Goal: Task Accomplishment & Management: Use online tool/utility

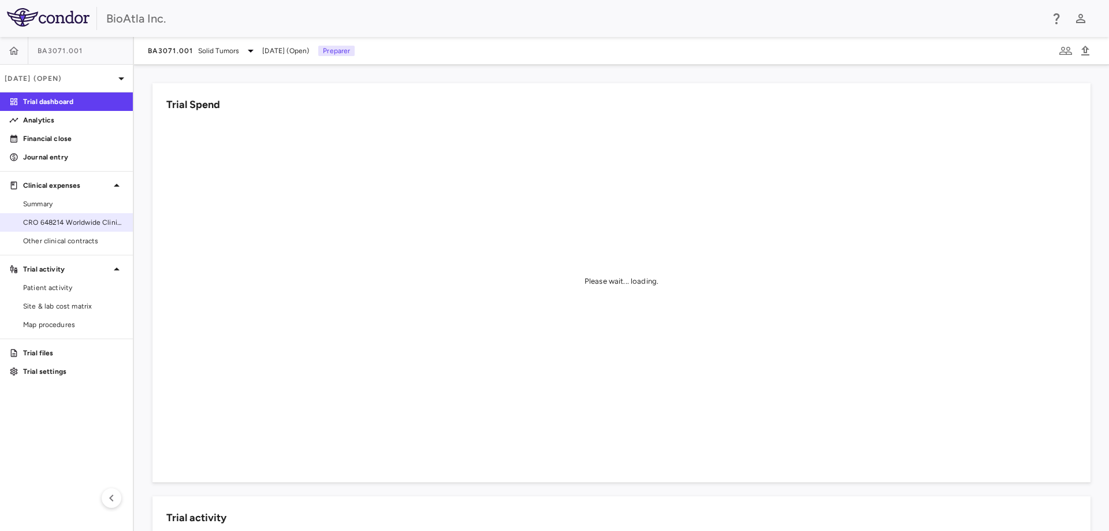
click at [66, 222] on span "CRO 648214 Worldwide Clinical Trials Holdings, Inc." at bounding box center [73, 222] width 101 height 10
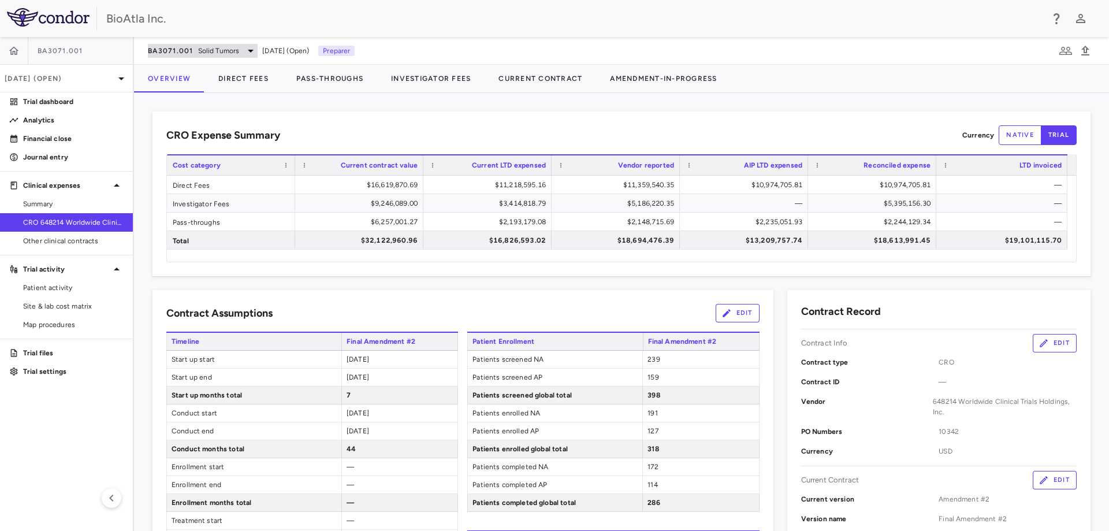
click at [232, 49] on span "Solid Tumors" at bounding box center [219, 51] width 42 height 10
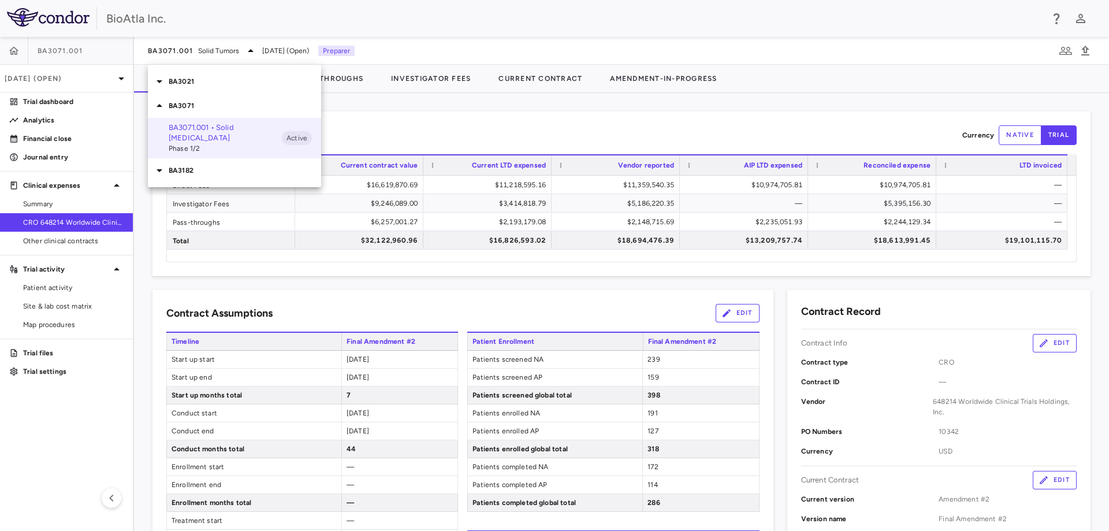
click at [183, 165] on p "BA3182" at bounding box center [245, 170] width 152 height 10
click at [189, 187] on p "BA3182.001 • Adenocarcinoma" at bounding box center [225, 192] width 113 height 10
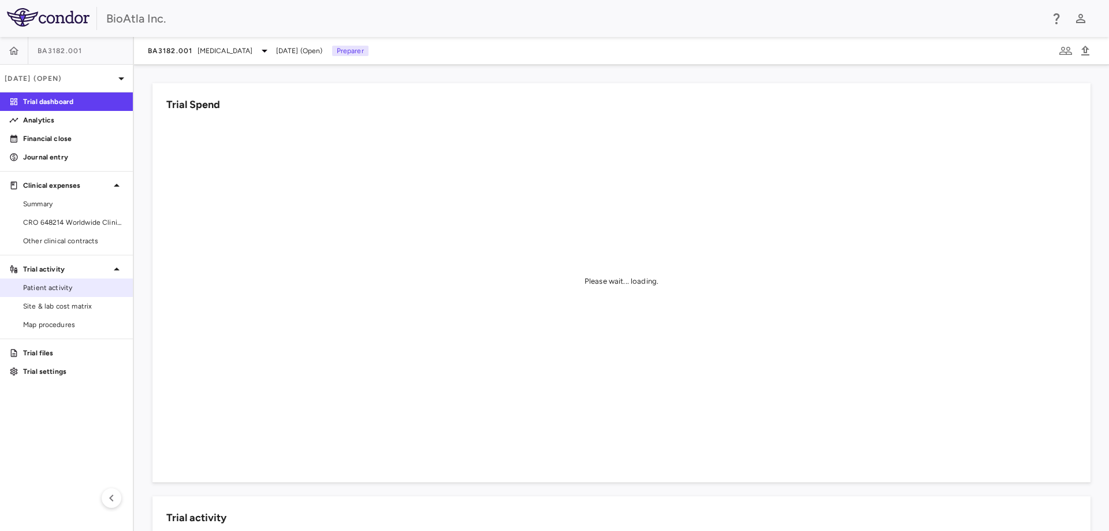
click at [49, 288] on span "Patient activity" at bounding box center [73, 287] width 101 height 10
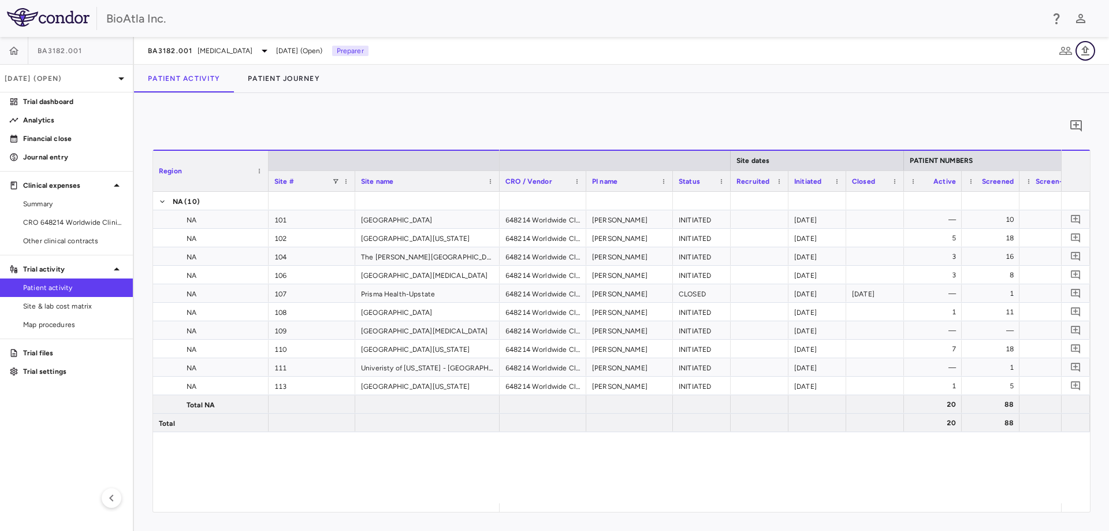
click at [1081, 46] on icon "button" at bounding box center [1085, 51] width 14 height 14
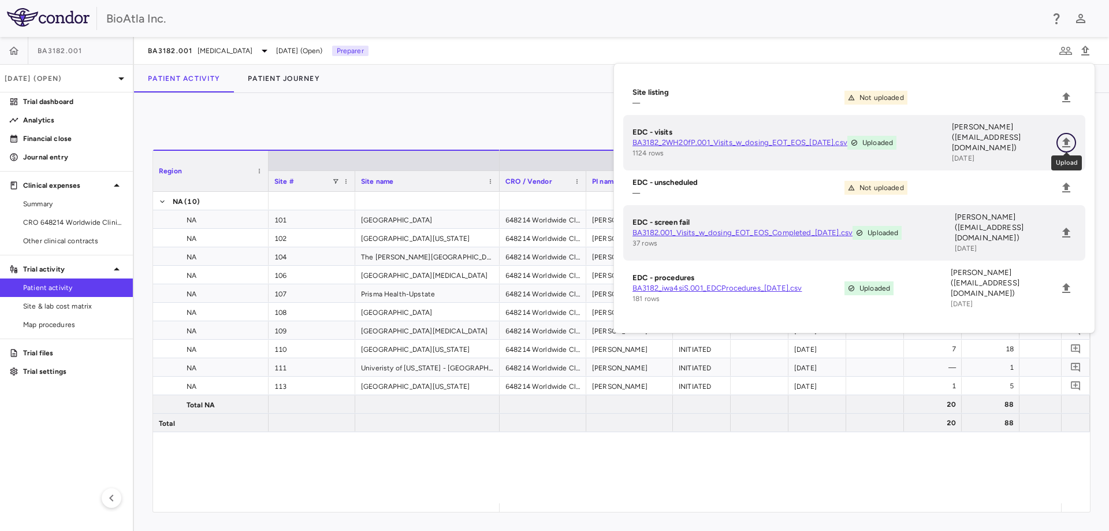
click at [1063, 138] on icon "Upload" at bounding box center [1066, 143] width 14 height 14
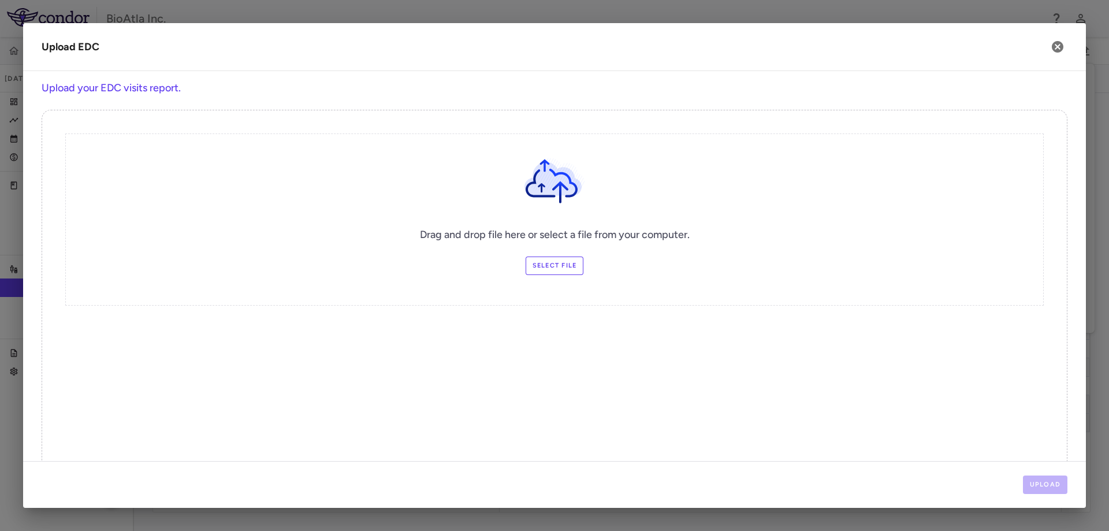
click at [560, 262] on label "Select file" at bounding box center [555, 265] width 58 height 18
click at [0, 0] on input "Select file" at bounding box center [0, 0] width 0 height 0
click at [1043, 481] on button "Upload" at bounding box center [1045, 484] width 45 height 18
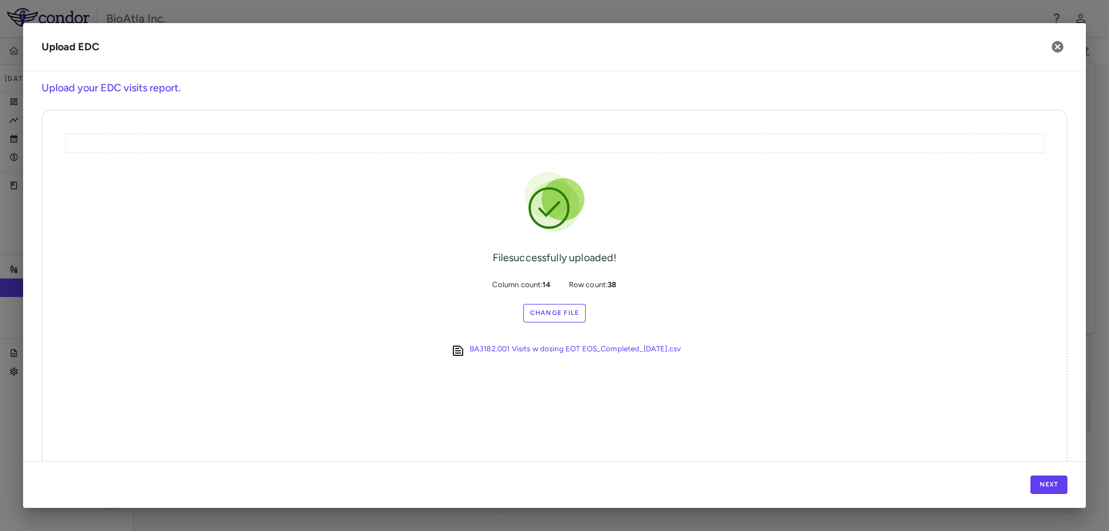
click at [551, 306] on label "Change File" at bounding box center [554, 313] width 63 height 18
click at [0, 0] on input "Change File" at bounding box center [0, 0] width 0 height 0
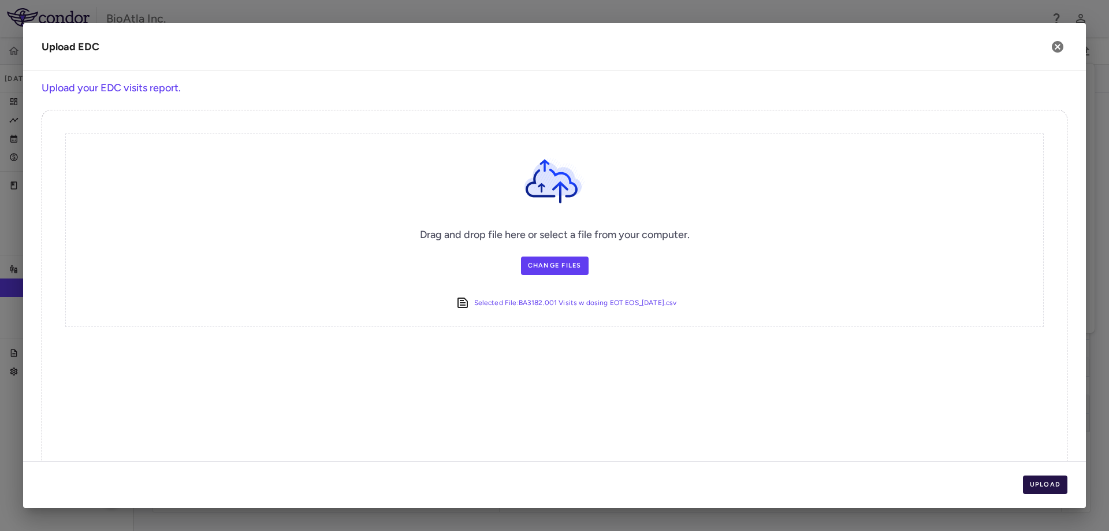
click at [1052, 479] on button "Upload" at bounding box center [1045, 484] width 45 height 18
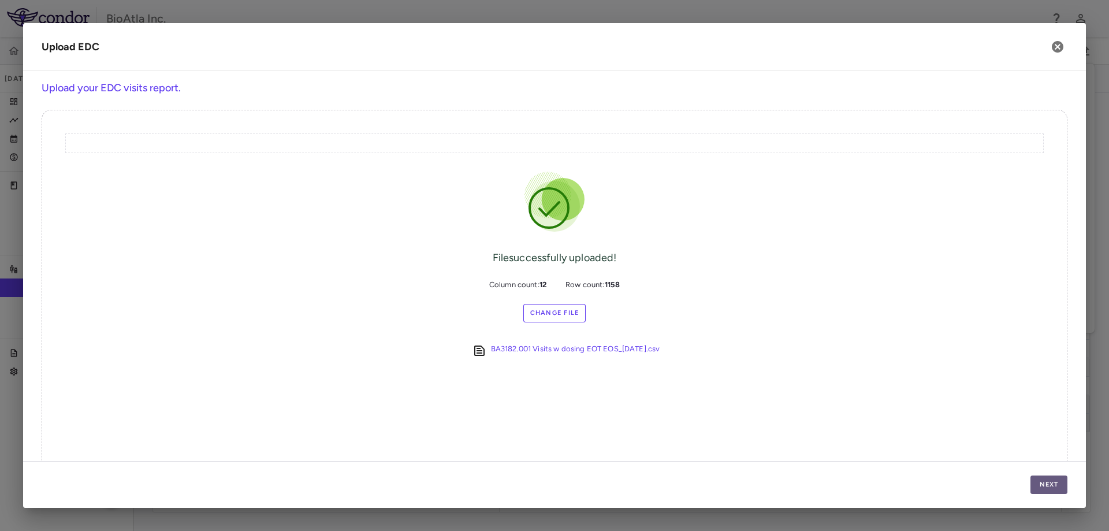
click at [1052, 479] on button "Next" at bounding box center [1049, 484] width 37 height 18
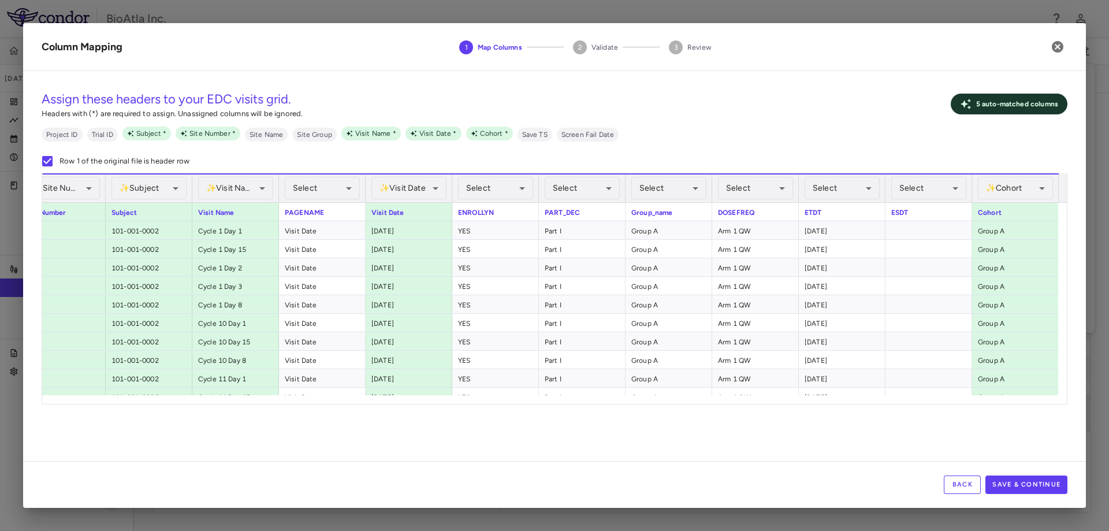
scroll to position [0, 58]
click at [1037, 485] on button "Save & Continue" at bounding box center [1026, 484] width 82 height 18
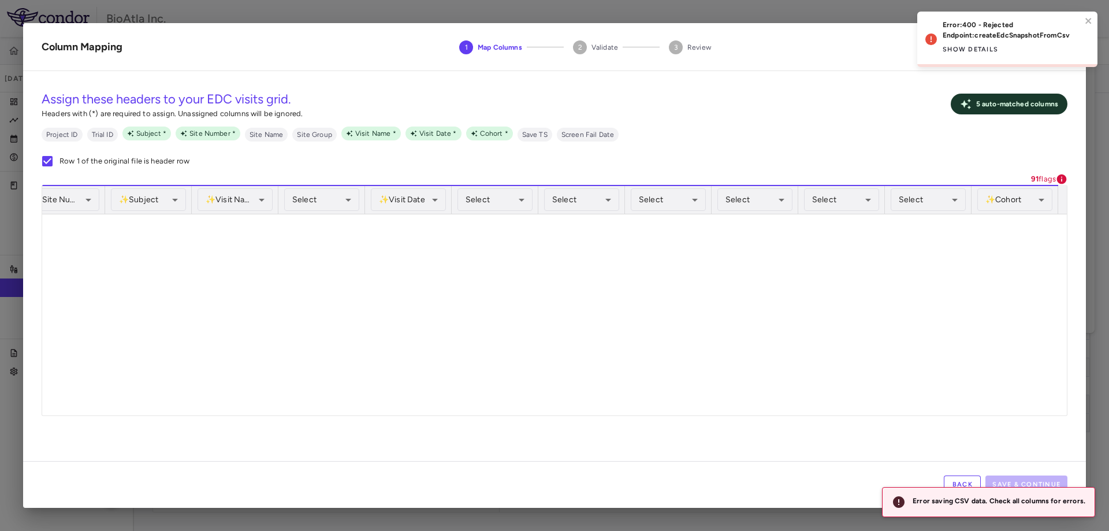
scroll to position [4167, 0]
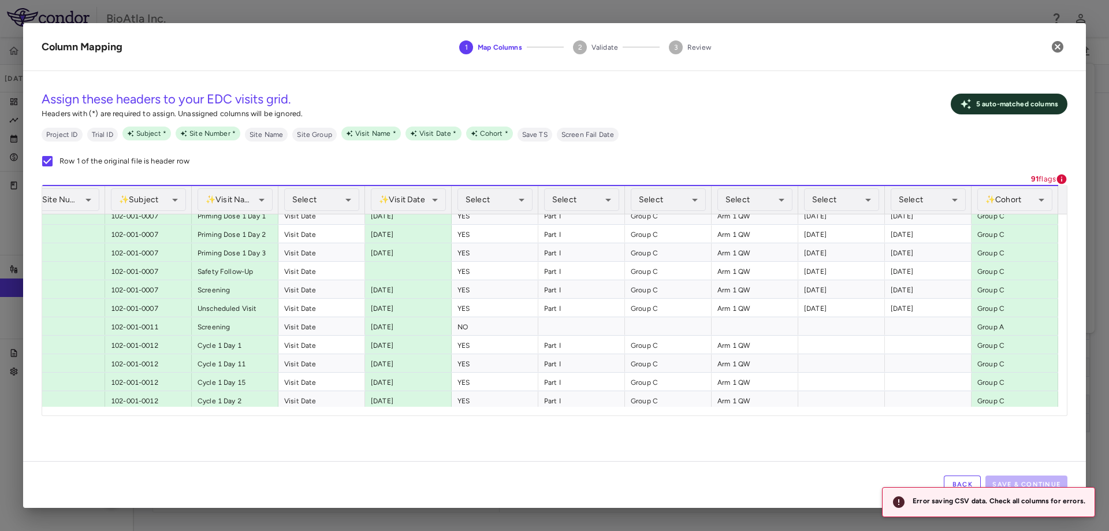
click at [954, 484] on button "Back" at bounding box center [962, 484] width 37 height 18
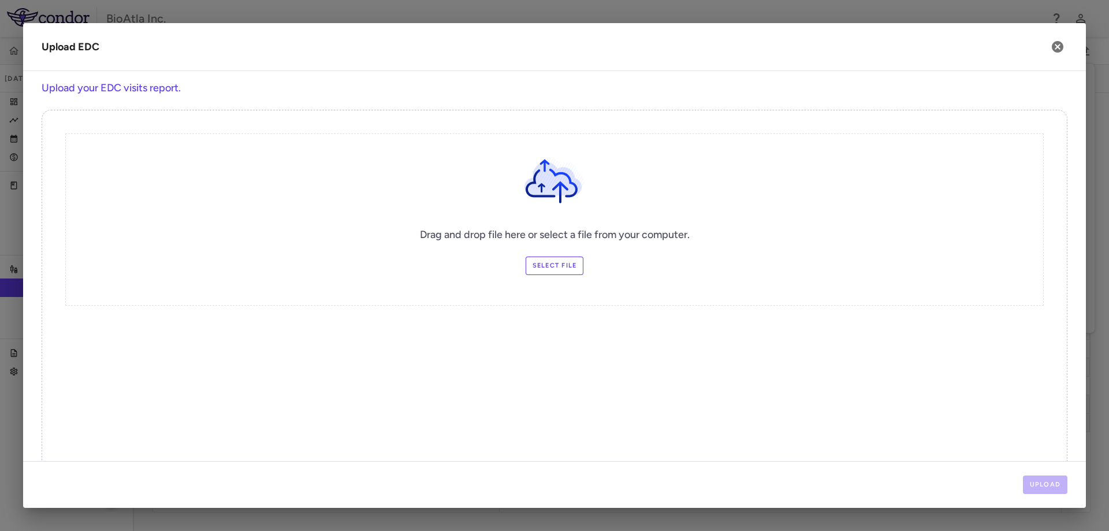
click at [536, 262] on label "Select file" at bounding box center [555, 265] width 58 height 18
click at [0, 0] on input "Select file" at bounding box center [0, 0] width 0 height 0
click at [1050, 484] on button "Upload" at bounding box center [1045, 484] width 45 height 18
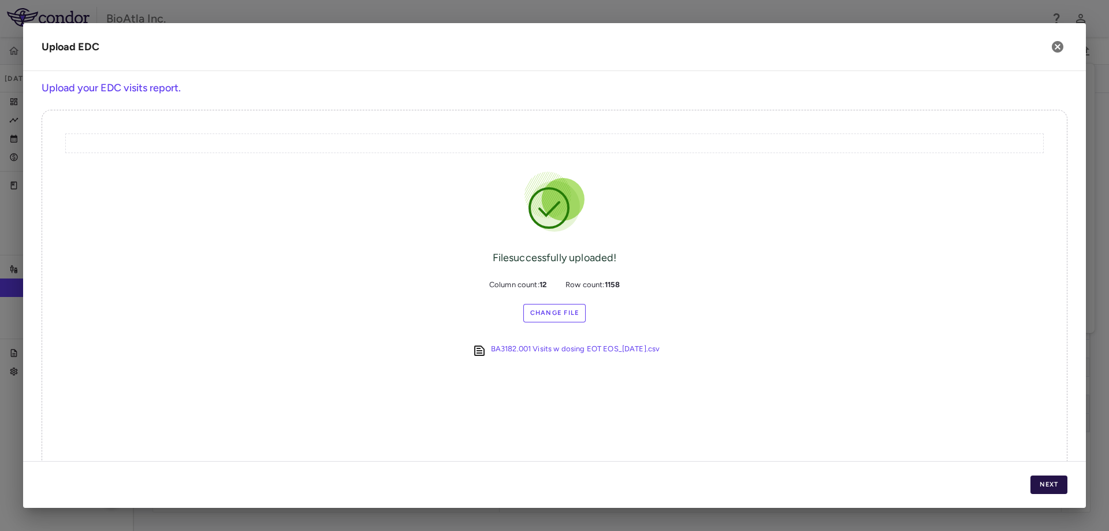
click at [1058, 483] on button "Next" at bounding box center [1049, 484] width 37 height 18
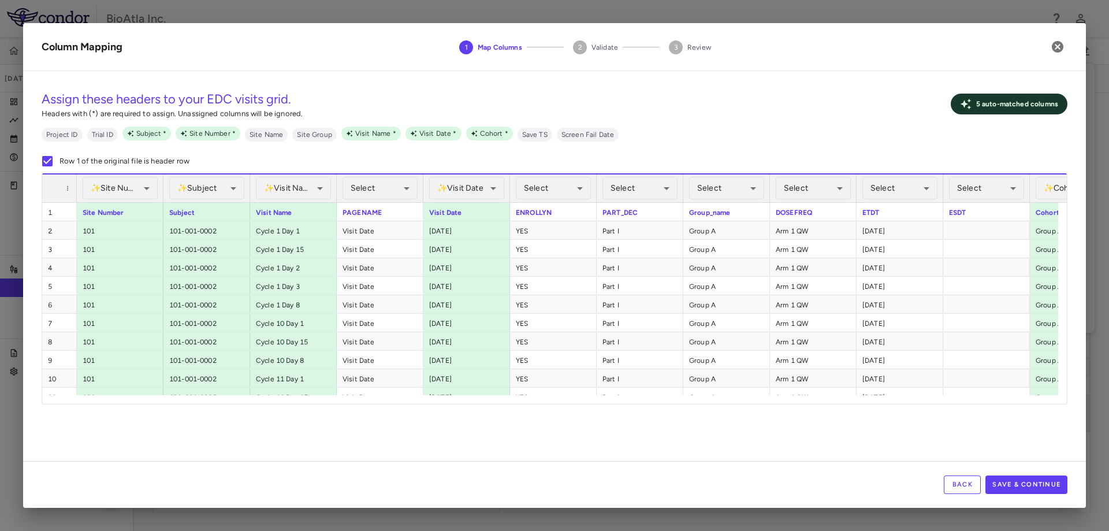
scroll to position [0, 58]
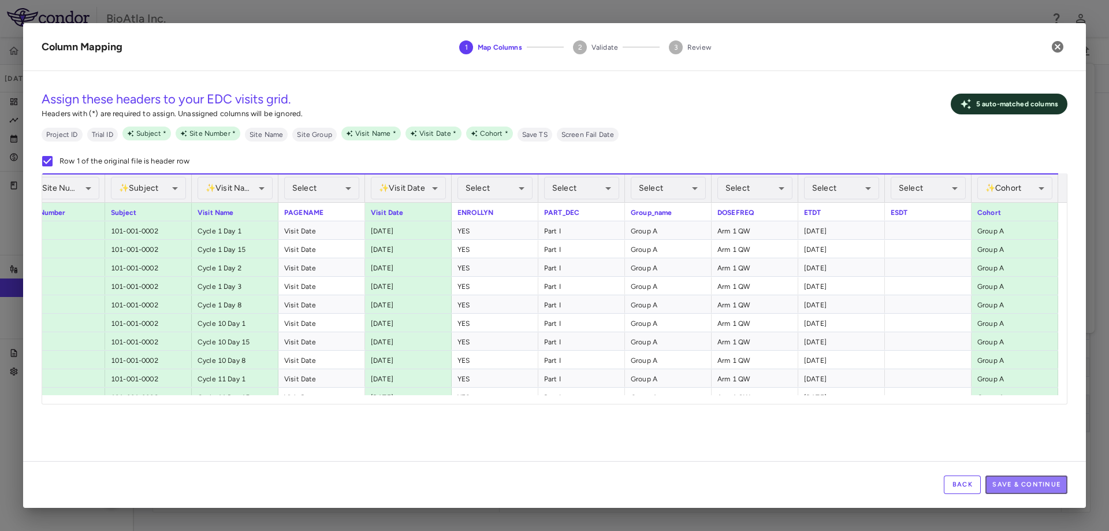
click at [1026, 479] on button "Save & Continue" at bounding box center [1026, 484] width 82 height 18
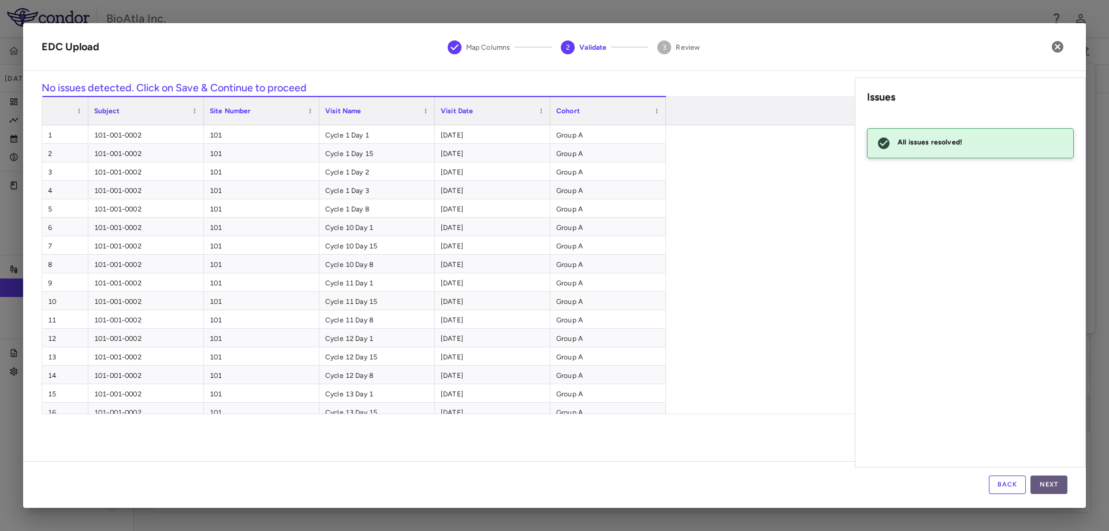
click at [1055, 479] on button "Next" at bounding box center [1049, 484] width 37 height 18
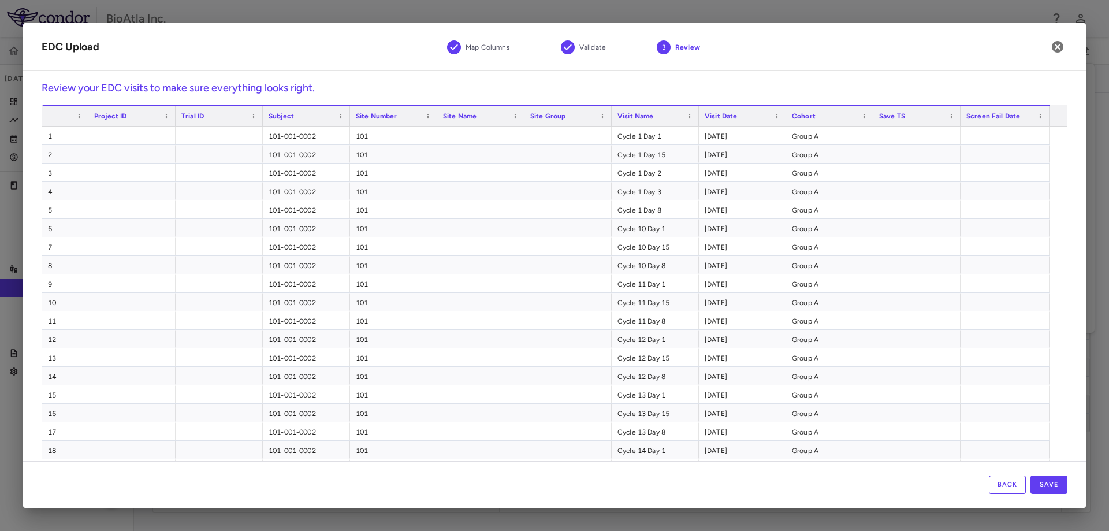
scroll to position [25, 0]
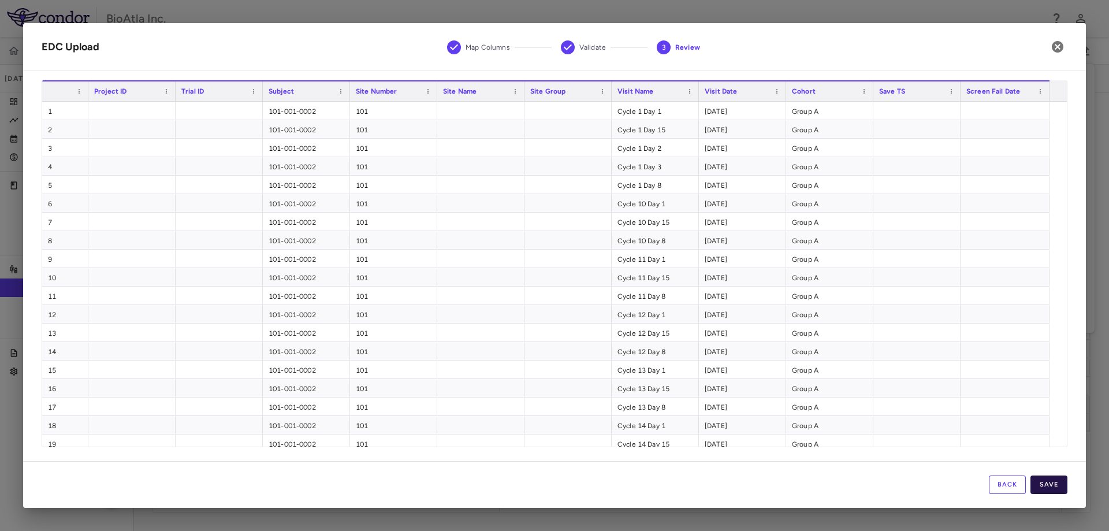
click at [1054, 483] on button "Save" at bounding box center [1049, 484] width 37 height 18
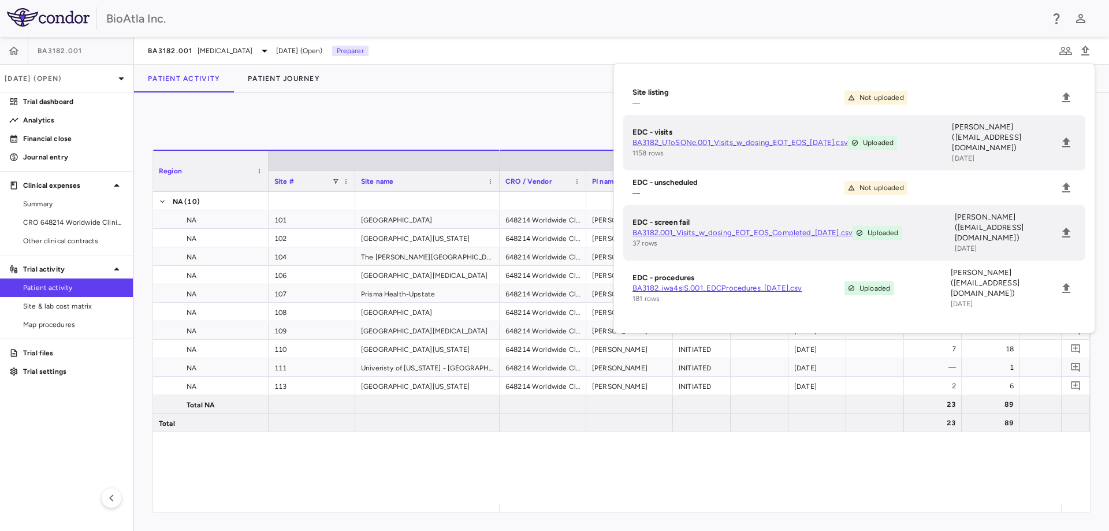
click at [652, 462] on div "648214 Worldwide Clinical Trials Holdings, Inc. Eva Selfridge INITIATED 2023-07…" at bounding box center [780, 347] width 561 height 311
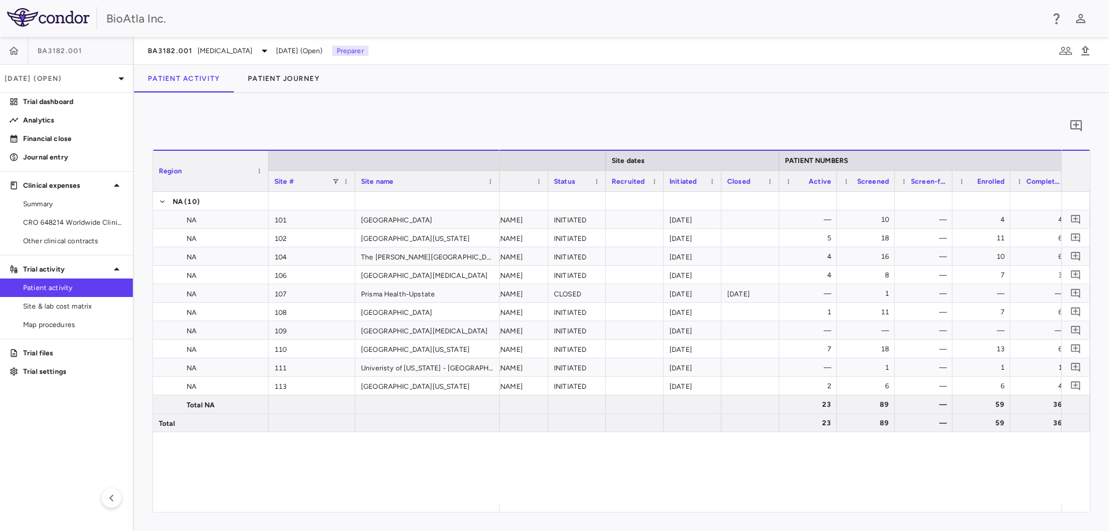
scroll to position [0, 140]
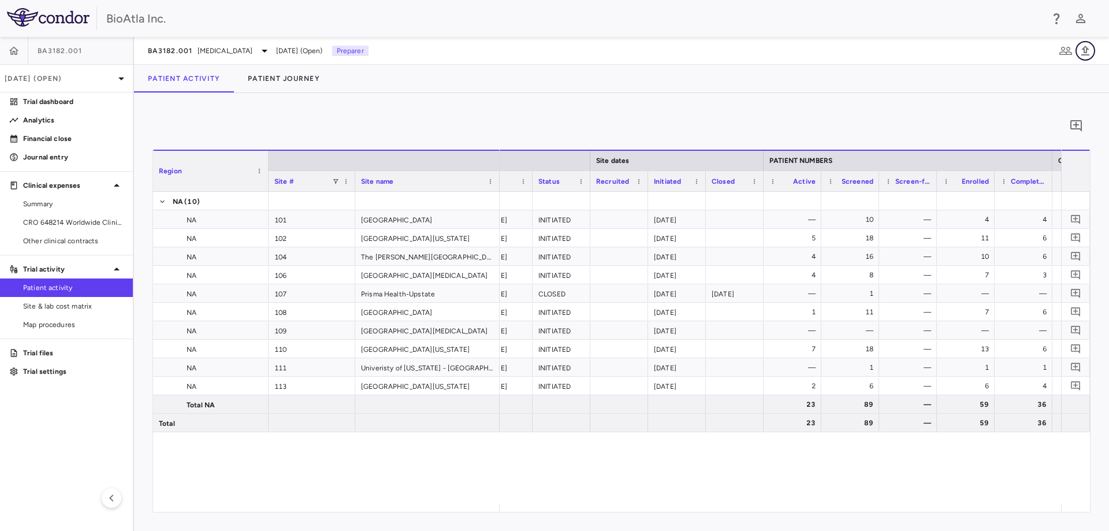
click at [1090, 53] on icon "button" at bounding box center [1085, 51] width 14 height 14
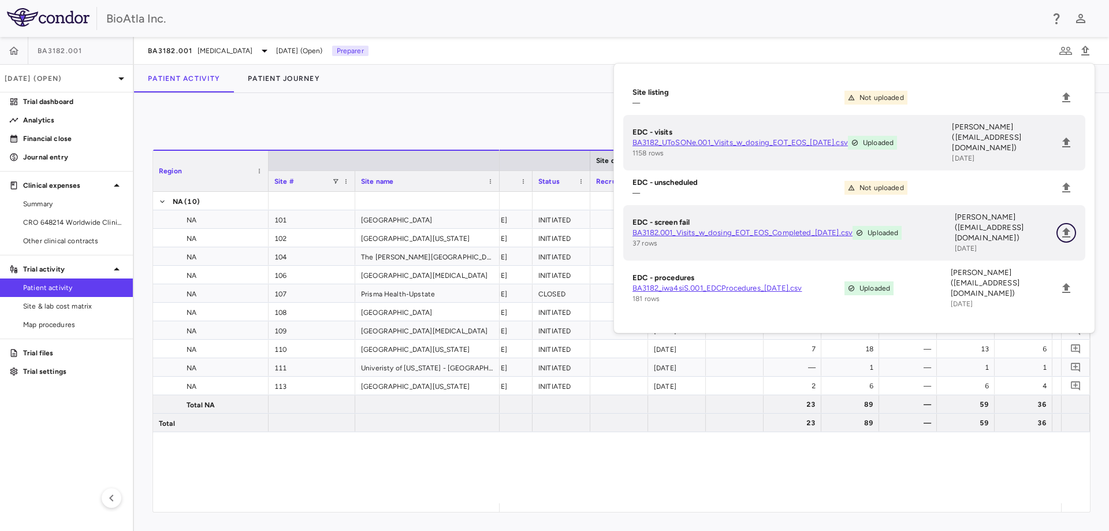
click at [1061, 226] on icon "Upload" at bounding box center [1066, 233] width 14 height 14
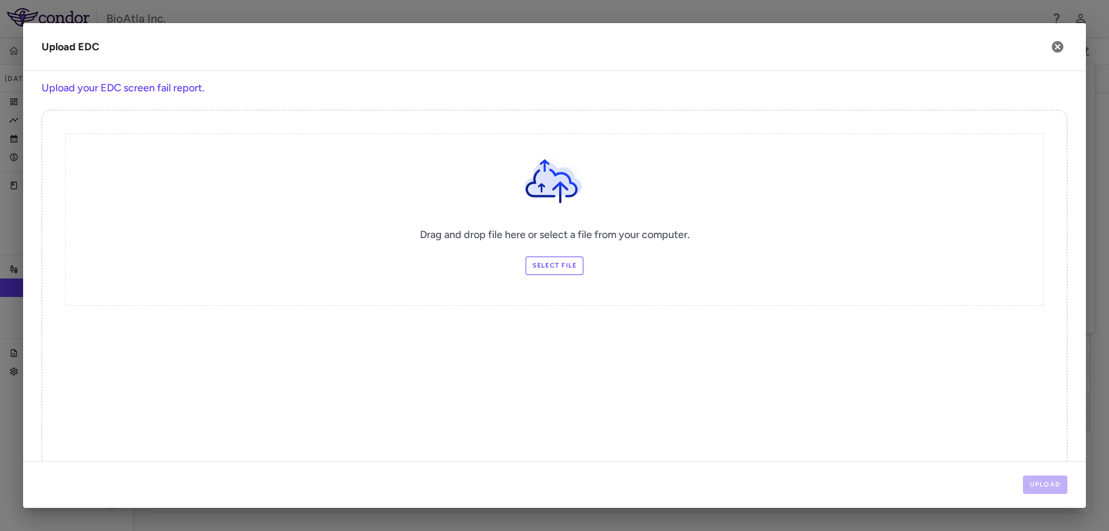
click at [557, 268] on label "Select file" at bounding box center [555, 265] width 58 height 18
click at [0, 0] on input "Select file" at bounding box center [0, 0] width 0 height 0
click at [1032, 479] on button "Upload" at bounding box center [1045, 484] width 45 height 18
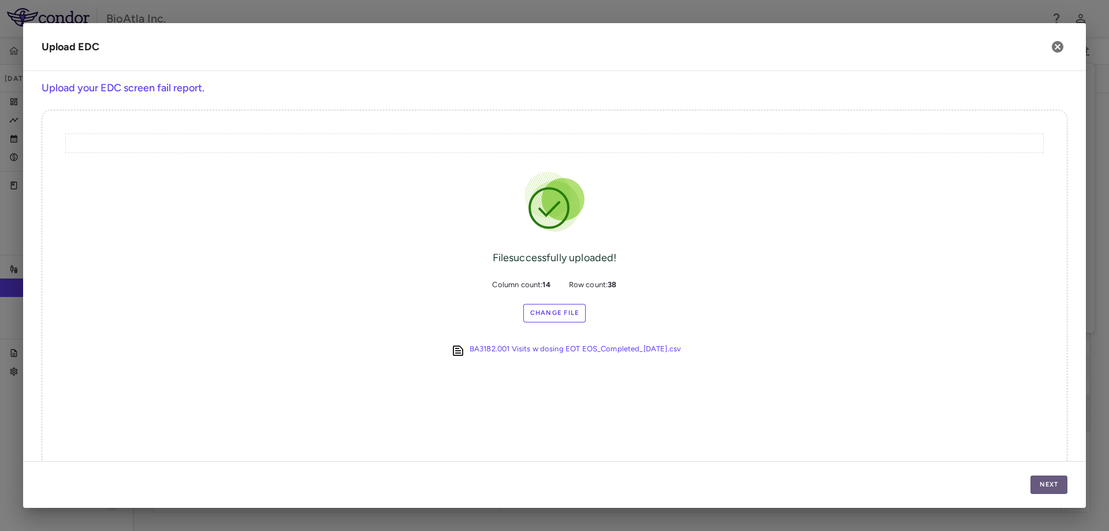
click at [1039, 482] on button "Next" at bounding box center [1049, 484] width 37 height 18
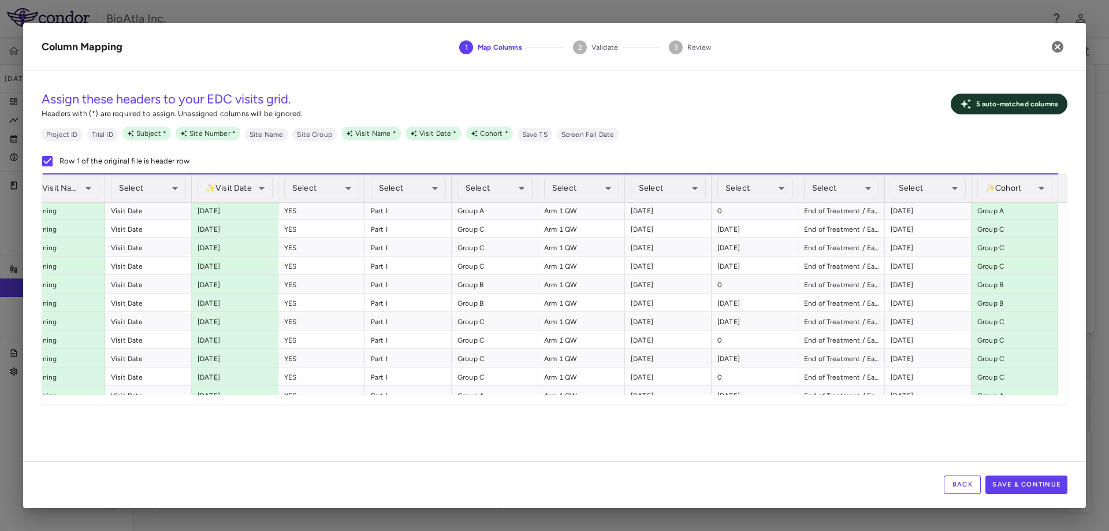
scroll to position [0, 0]
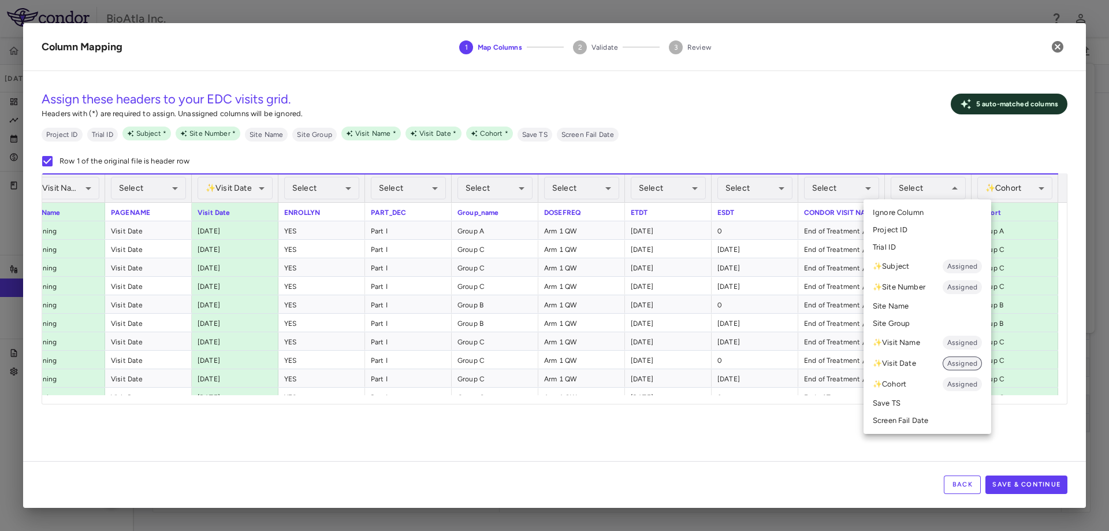
click at [963, 363] on span "Assigned" at bounding box center [962, 363] width 39 height 10
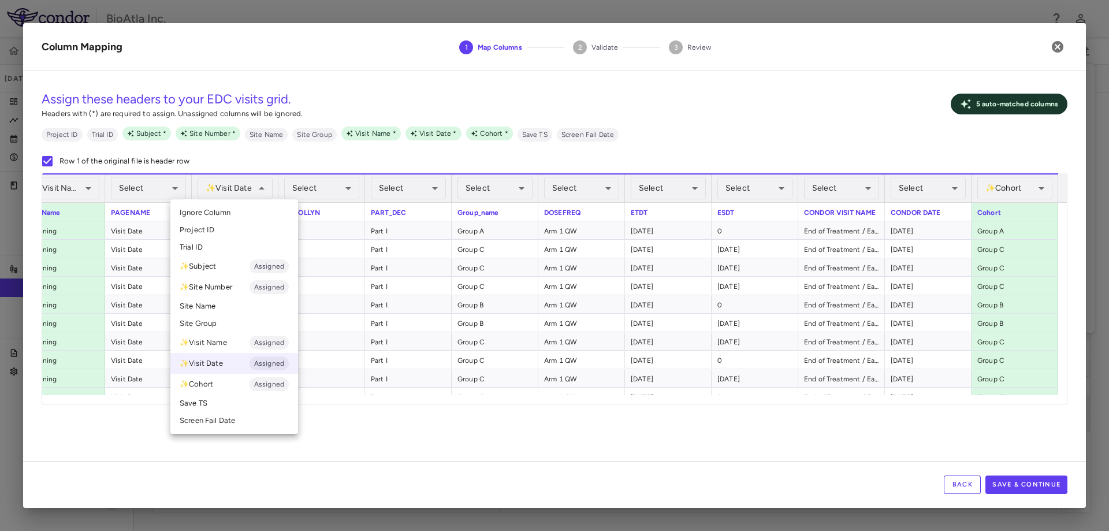
click at [955, 188] on div at bounding box center [554, 265] width 1109 height 531
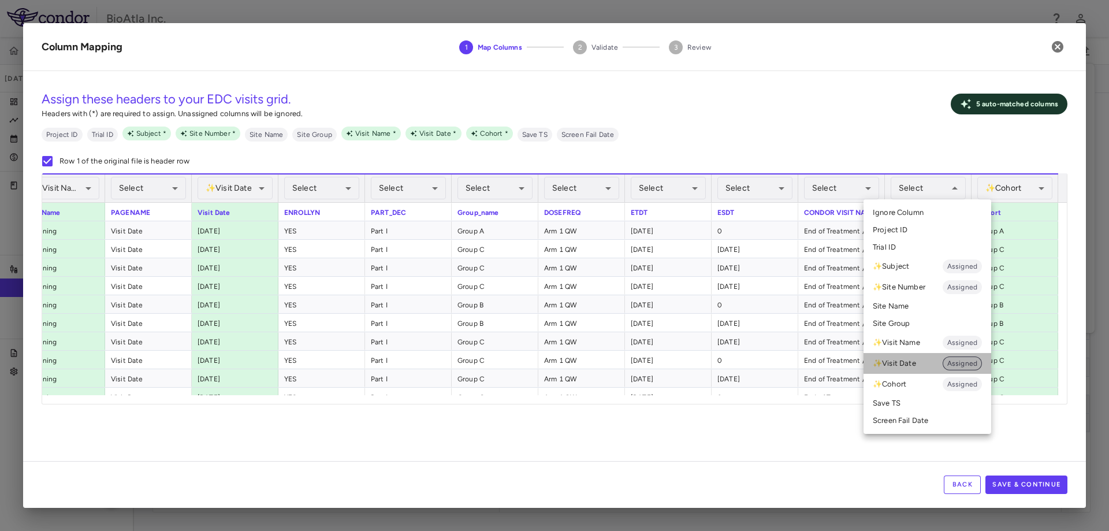
click at [963, 363] on span "Assigned" at bounding box center [962, 363] width 39 height 10
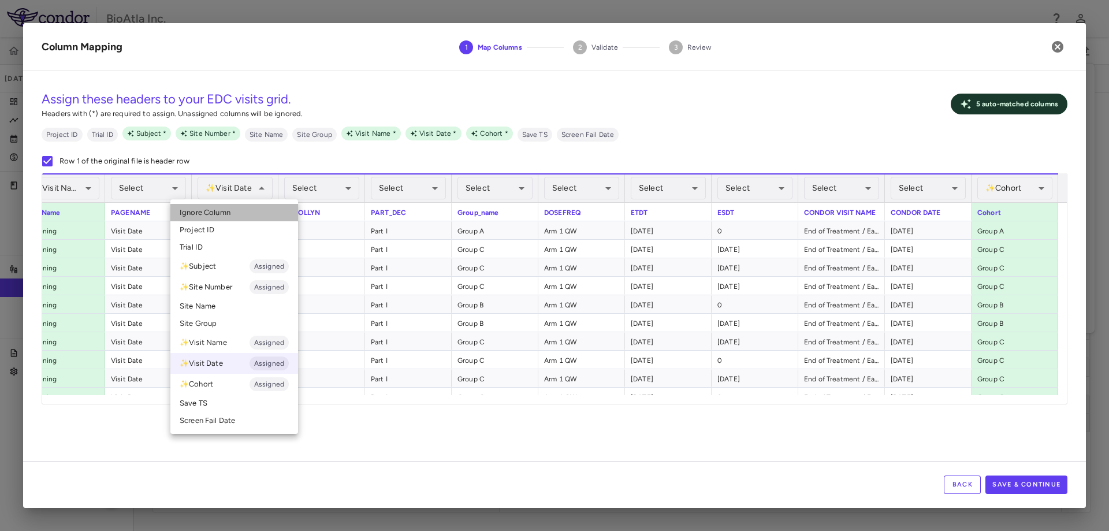
click at [221, 211] on span "Ignore Column" at bounding box center [205, 212] width 51 height 10
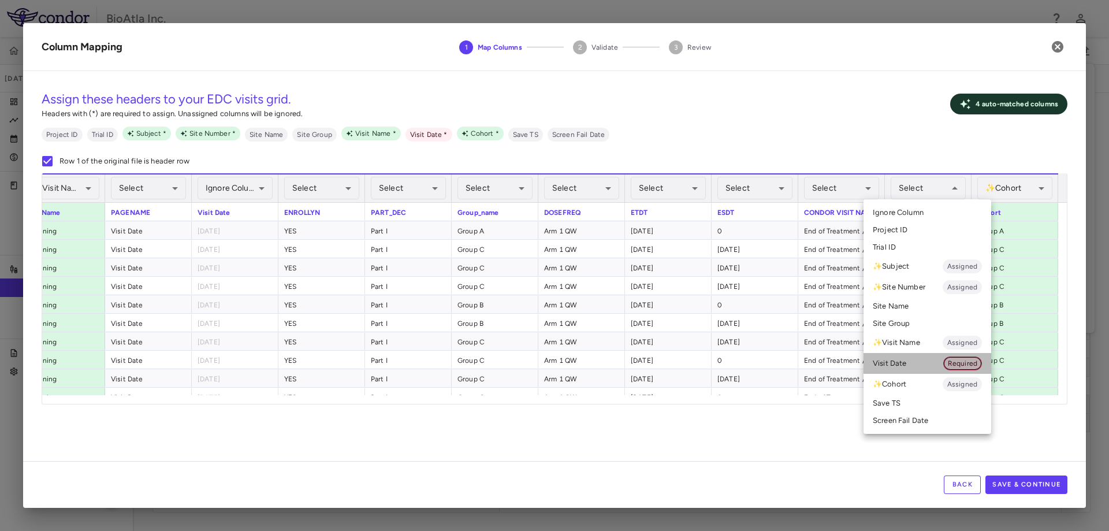
click at [959, 362] on span "Required" at bounding box center [963, 363] width 38 height 10
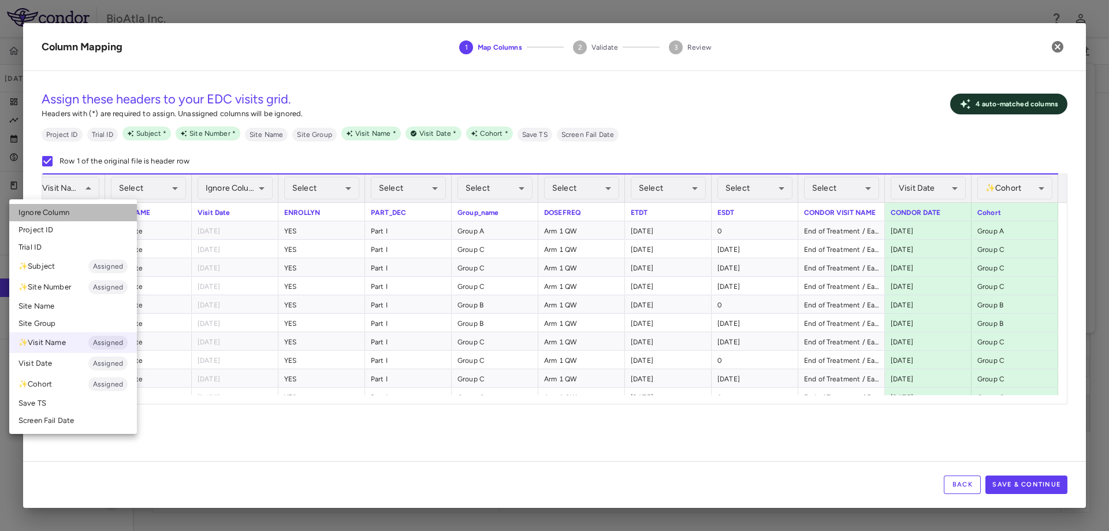
click at [48, 212] on span "Ignore Column" at bounding box center [43, 212] width 51 height 10
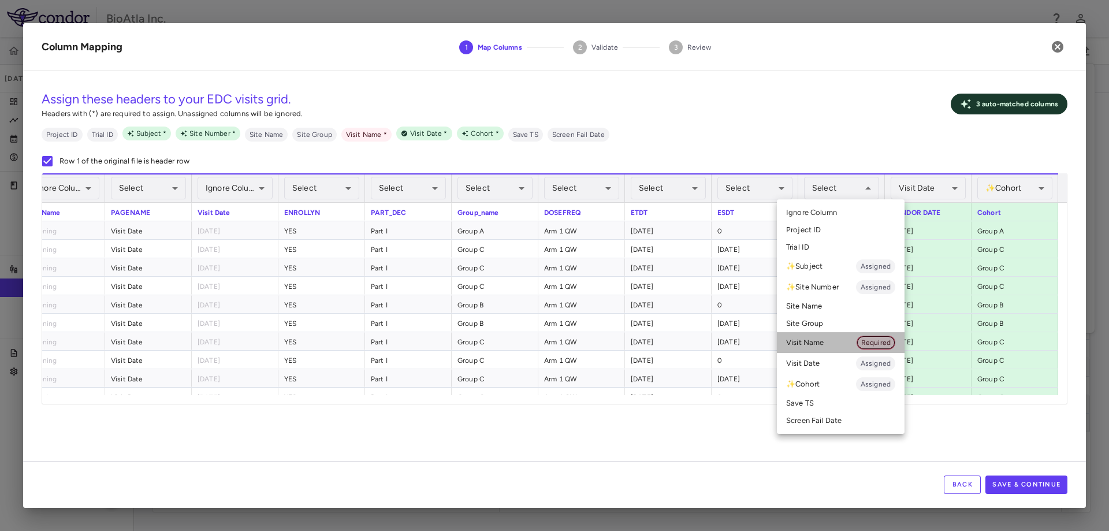
click at [869, 339] on span "Required" at bounding box center [876, 342] width 38 height 10
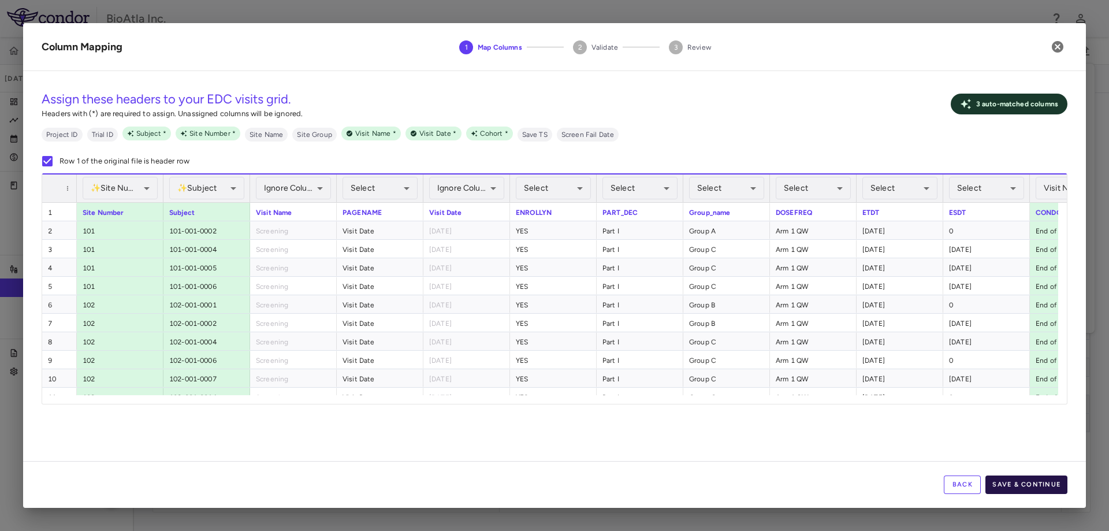
click at [1038, 481] on button "Save & Continue" at bounding box center [1026, 484] width 82 height 18
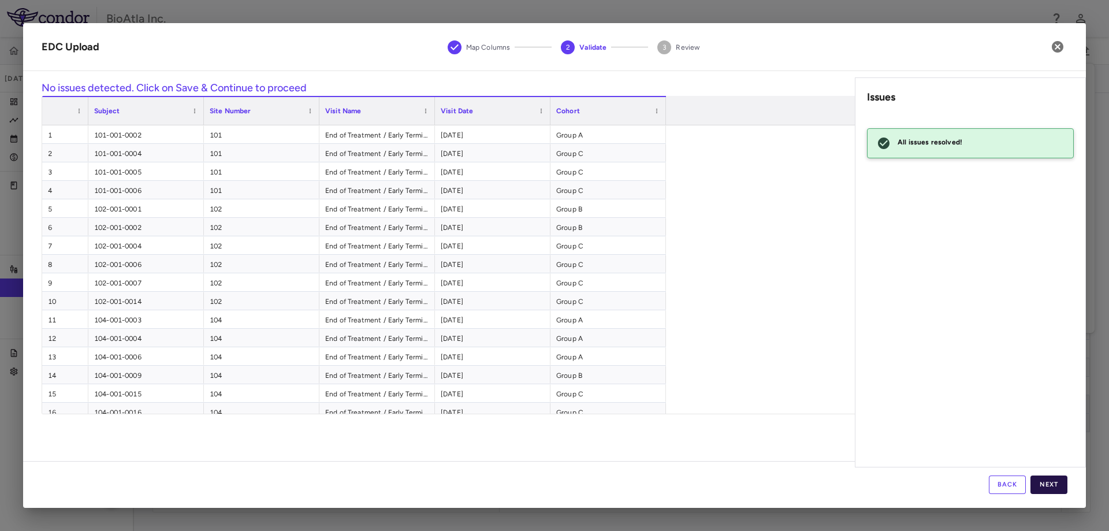
click at [1054, 482] on button "Next" at bounding box center [1049, 484] width 37 height 18
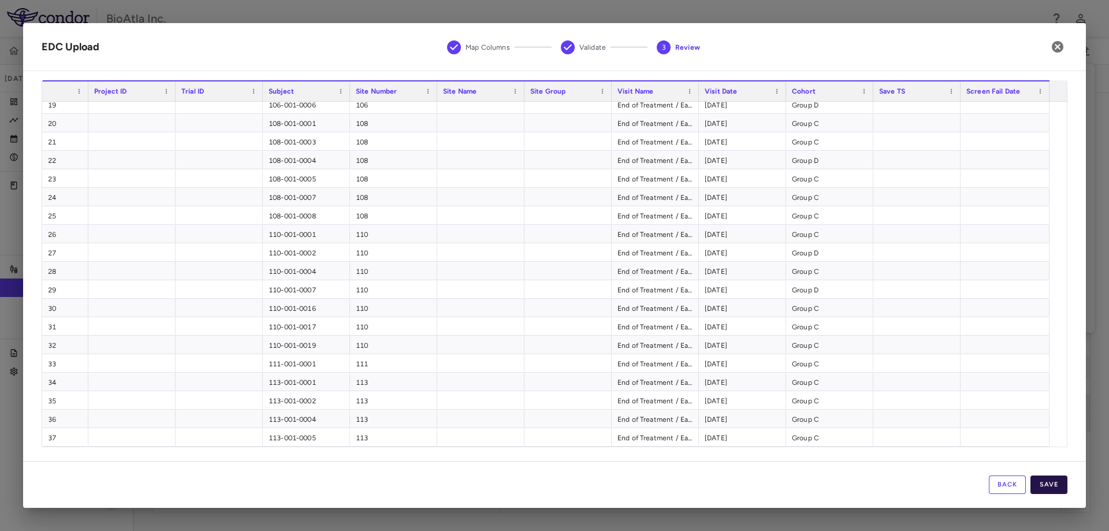
click at [1051, 486] on button "Save" at bounding box center [1049, 484] width 37 height 18
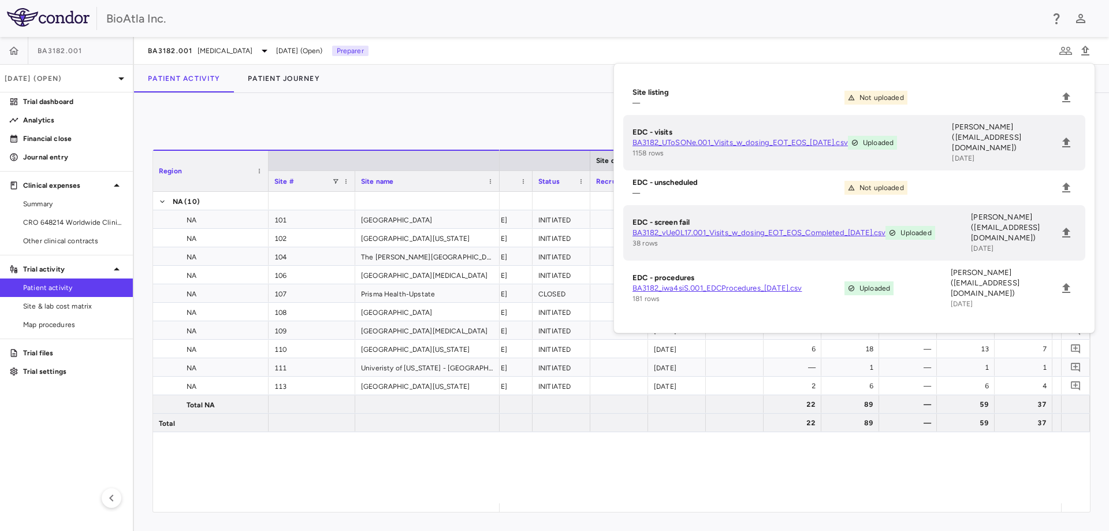
click at [445, 75] on div "Patient Activity Patient Journey" at bounding box center [621, 79] width 975 height 28
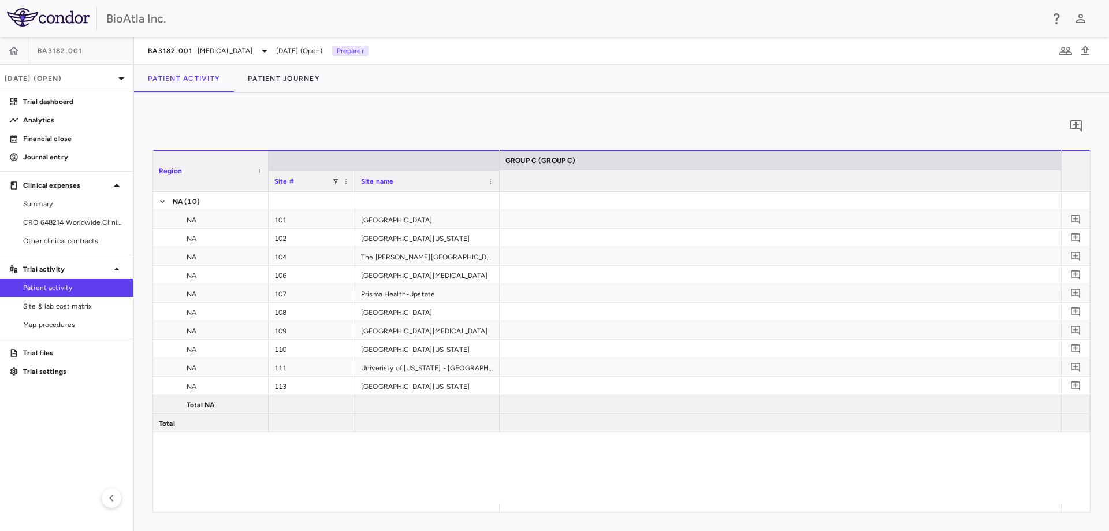
scroll to position [0, 8682]
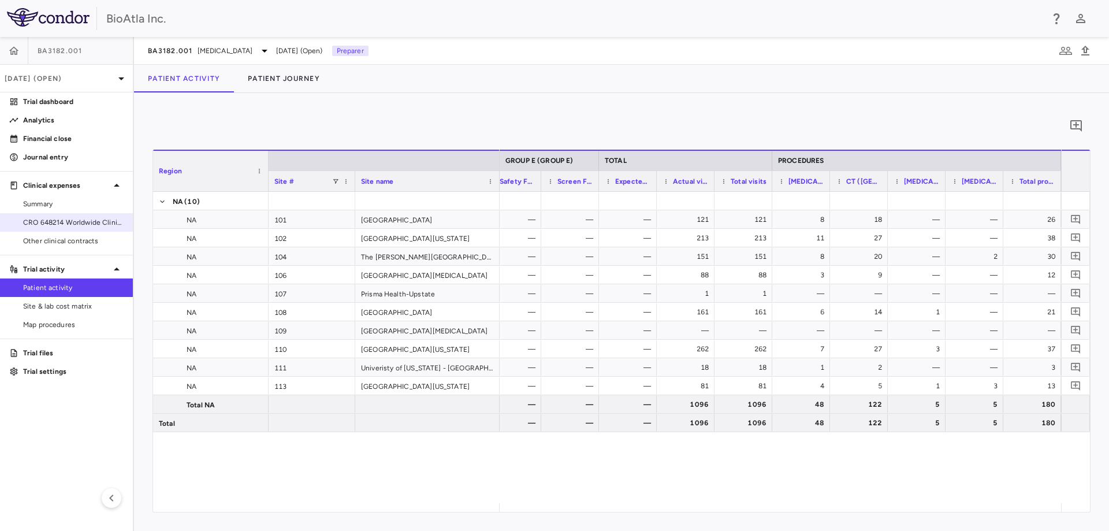
click at [56, 222] on span "CRO 648214 Worldwide Clinical Trials Holdings, Inc." at bounding box center [73, 222] width 101 height 10
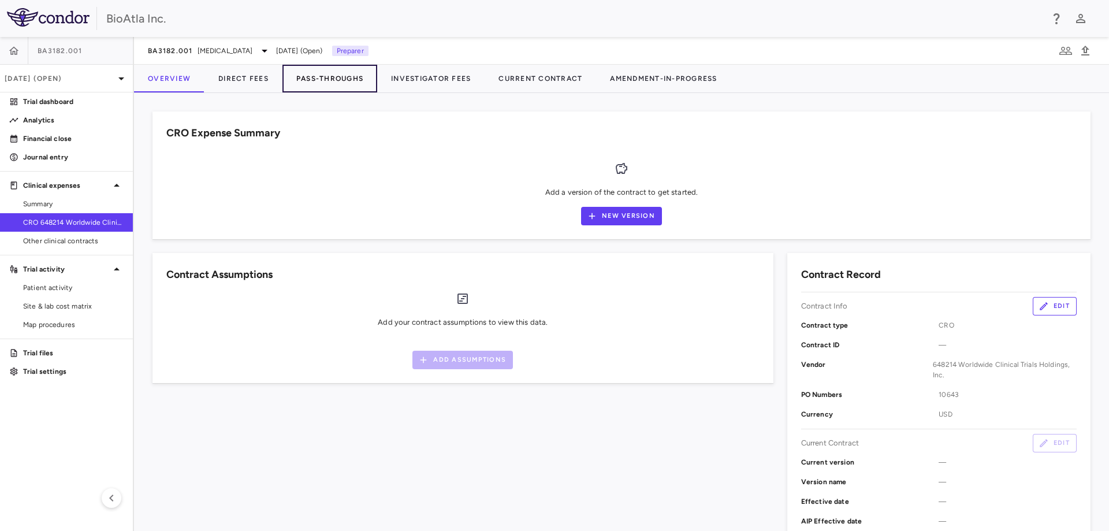
click at [318, 80] on button "Pass-Throughs" at bounding box center [329, 79] width 95 height 28
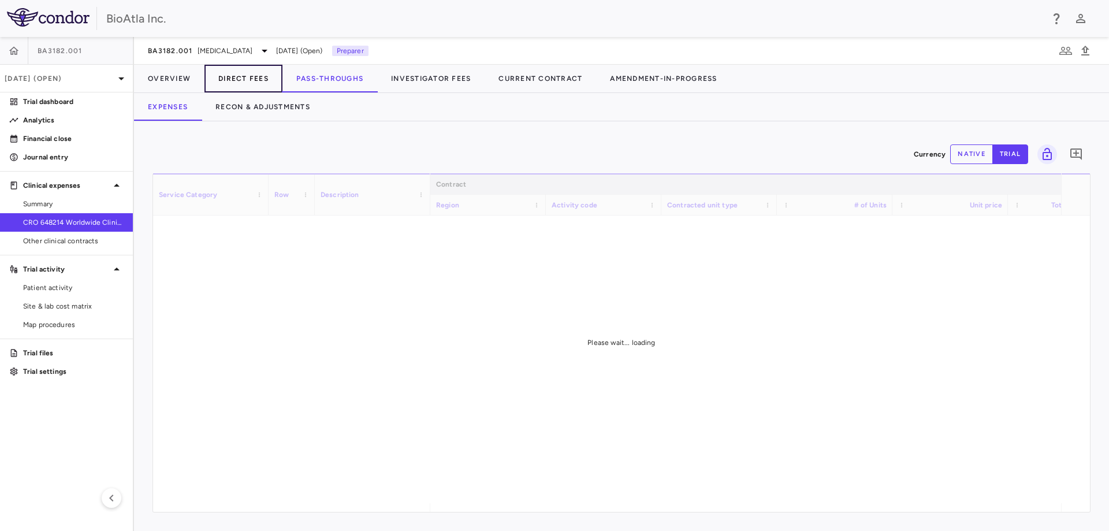
click at [255, 81] on button "Direct Fees" at bounding box center [243, 79] width 78 height 28
click at [335, 76] on button "Pass-Throughs" at bounding box center [329, 79] width 95 height 28
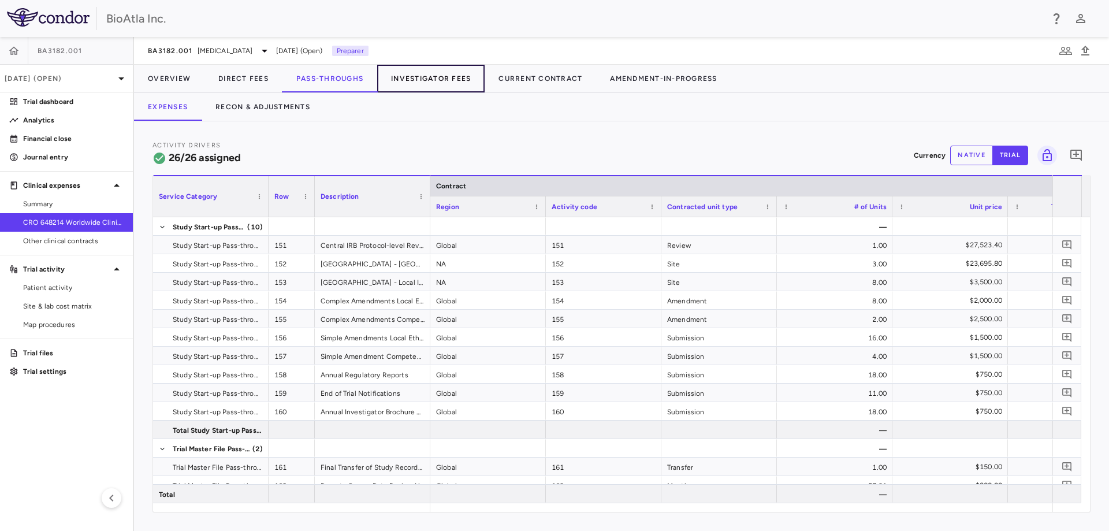
click at [445, 77] on button "Investigator Fees" at bounding box center [430, 79] width 107 height 28
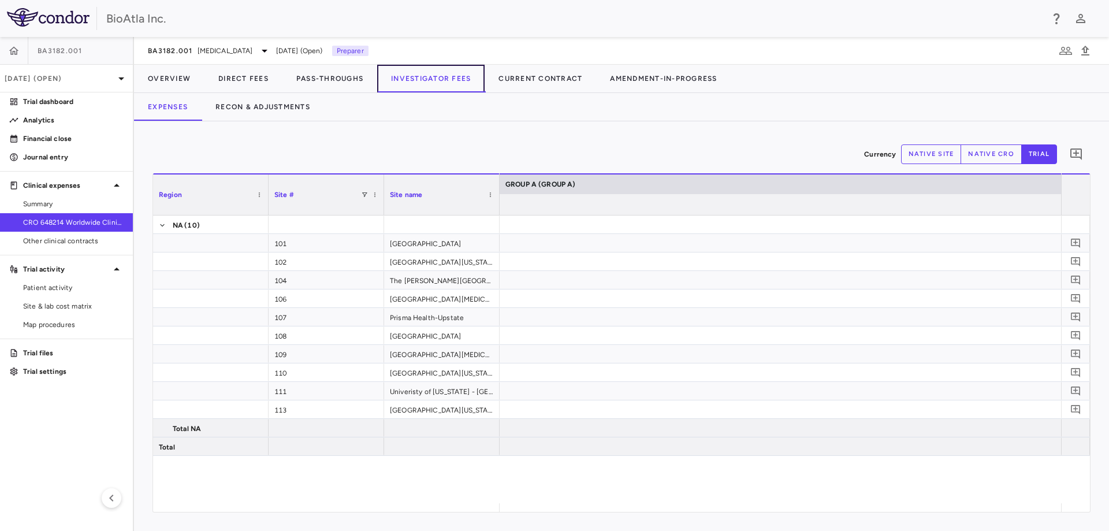
scroll to position [0, 5111]
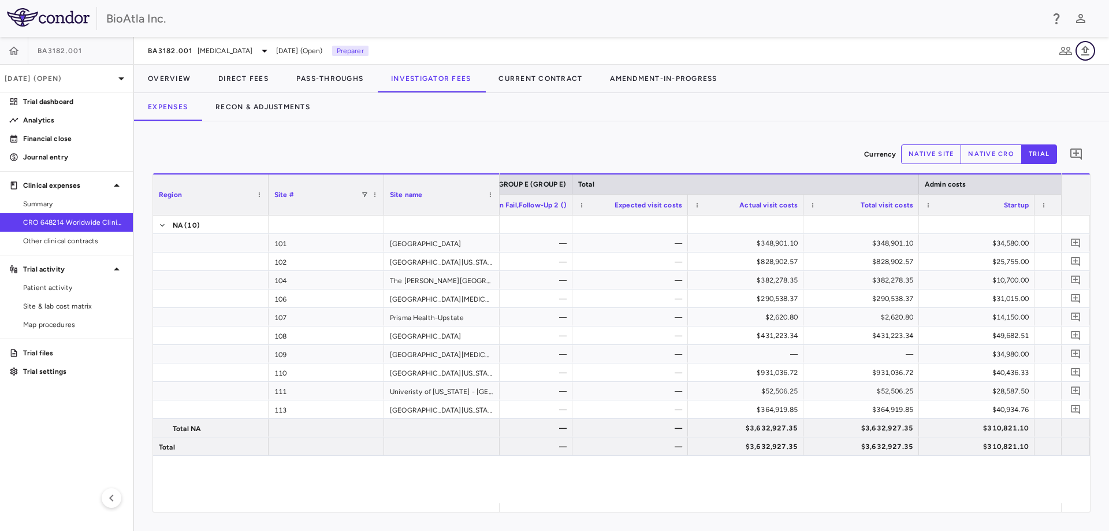
click at [1091, 47] on icon "button" at bounding box center [1085, 51] width 14 height 14
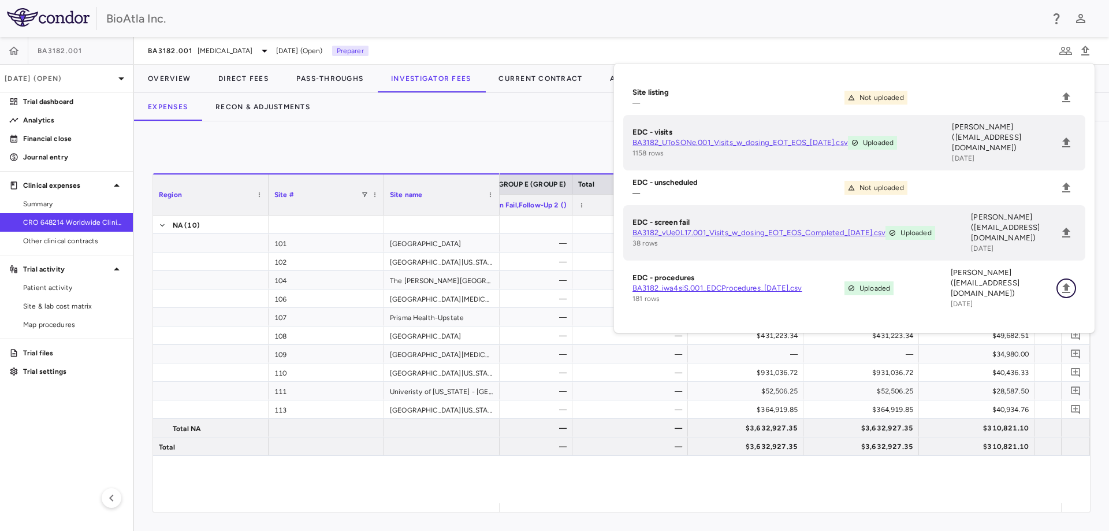
click at [1062, 281] on icon "Upload" at bounding box center [1066, 288] width 14 height 14
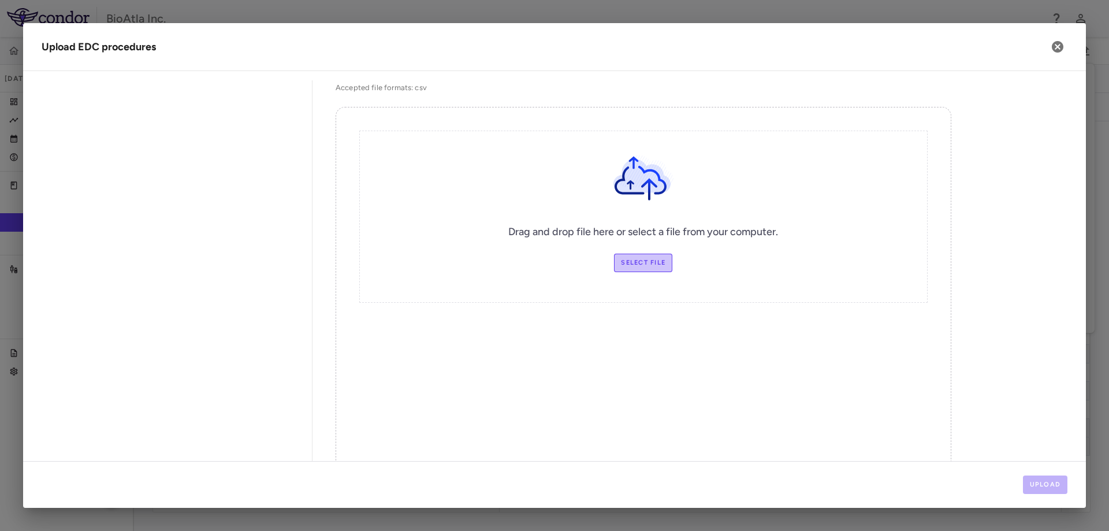
click at [646, 255] on label "Select file" at bounding box center [643, 263] width 58 height 18
click at [0, 0] on input "Select file" at bounding box center [0, 0] width 0 height 0
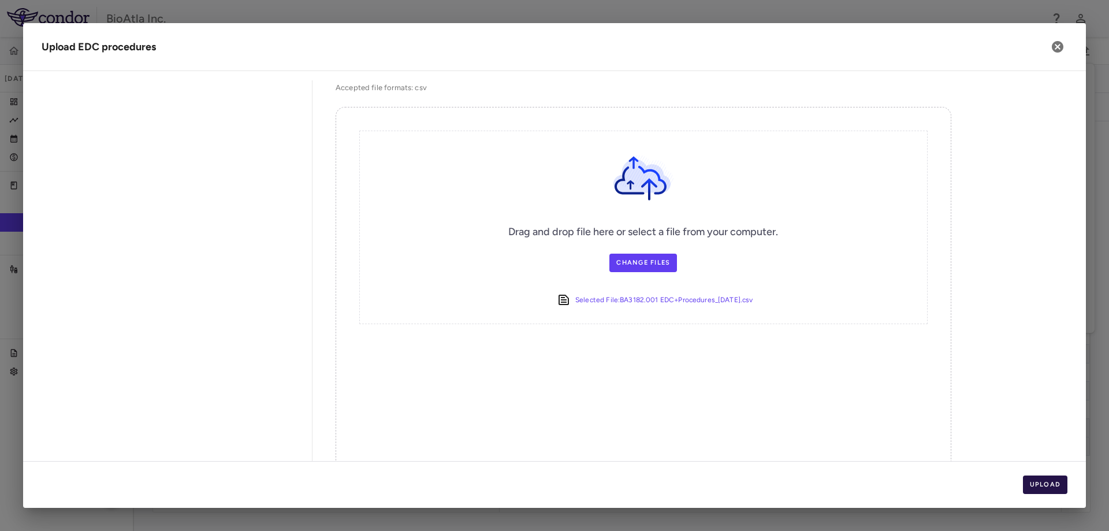
click at [1042, 484] on button "Upload" at bounding box center [1045, 484] width 45 height 18
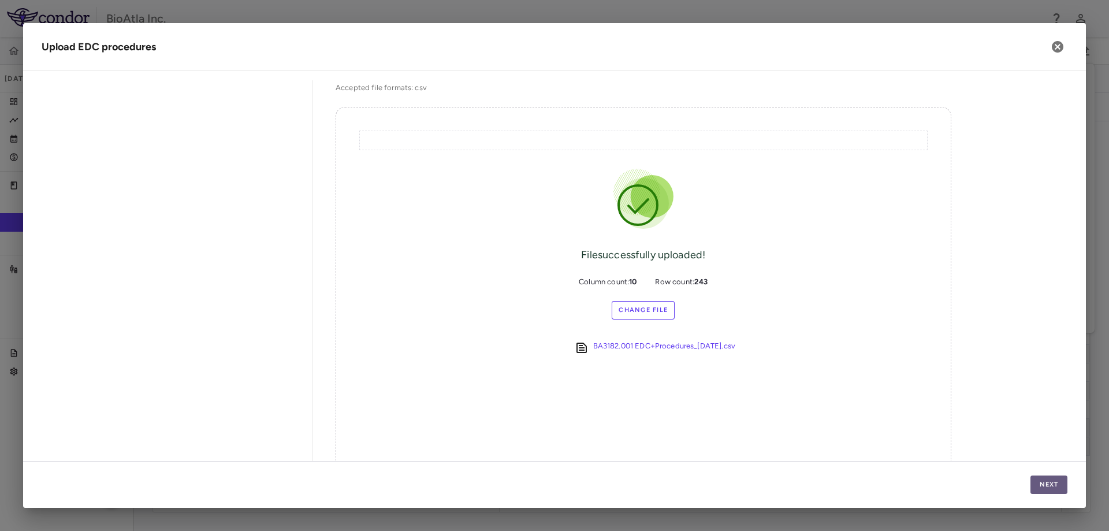
click at [1042, 483] on button "Next" at bounding box center [1049, 484] width 37 height 18
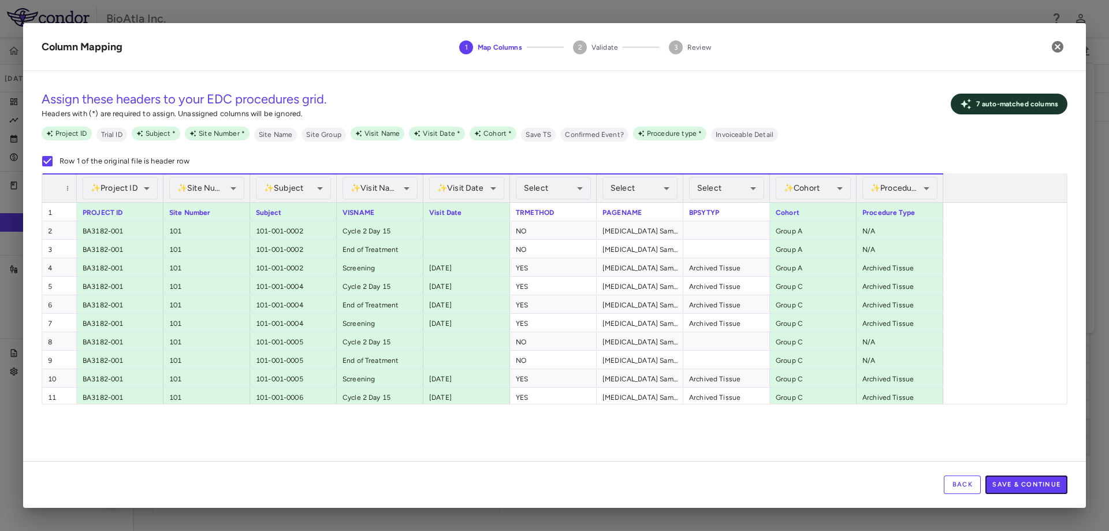
click at [1042, 483] on button "Save & Continue" at bounding box center [1026, 484] width 82 height 18
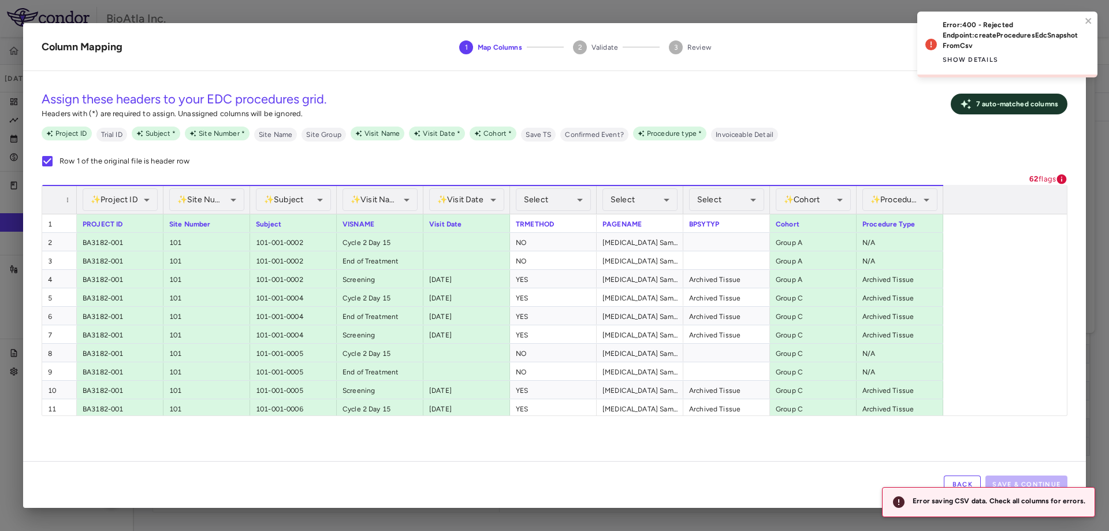
click at [1092, 14] on div "Error: 400 - Rejected Endpoint: createProceduresEdcSnapshotFromCsv Show details" at bounding box center [1007, 45] width 180 height 66
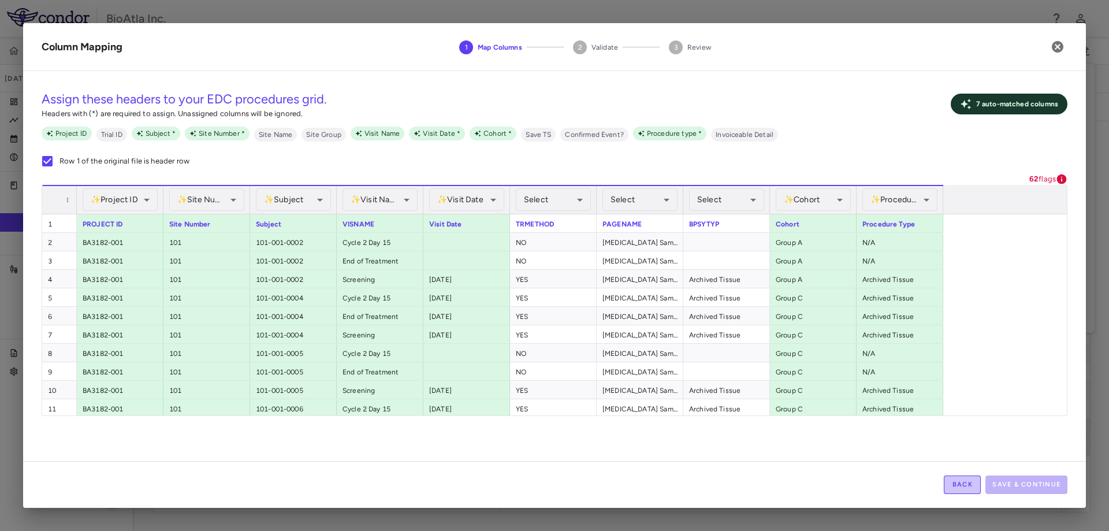
click at [964, 477] on button "Back" at bounding box center [962, 484] width 37 height 18
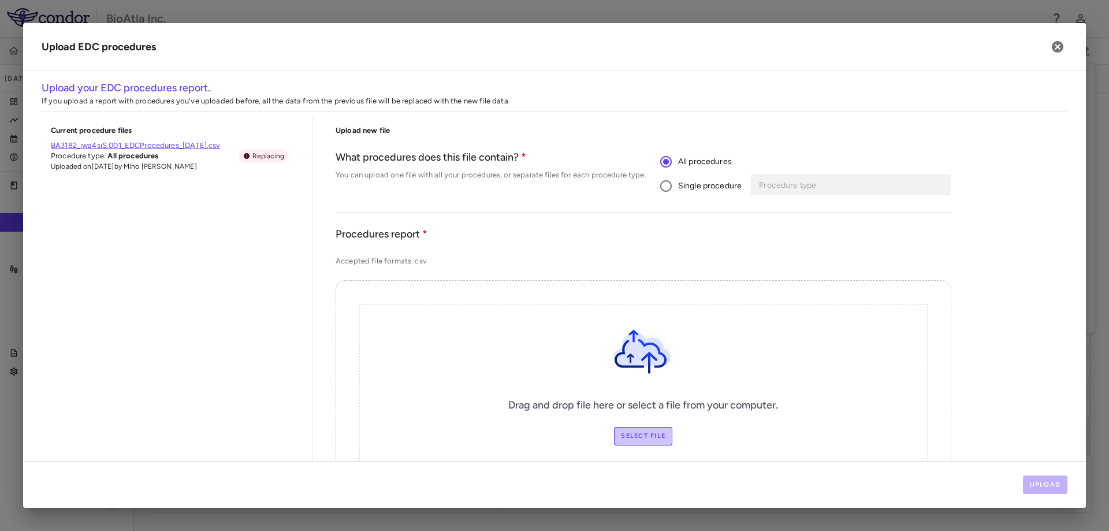
click at [637, 437] on label "Select file" at bounding box center [643, 436] width 58 height 18
click at [0, 0] on input "Select file" at bounding box center [0, 0] width 0 height 0
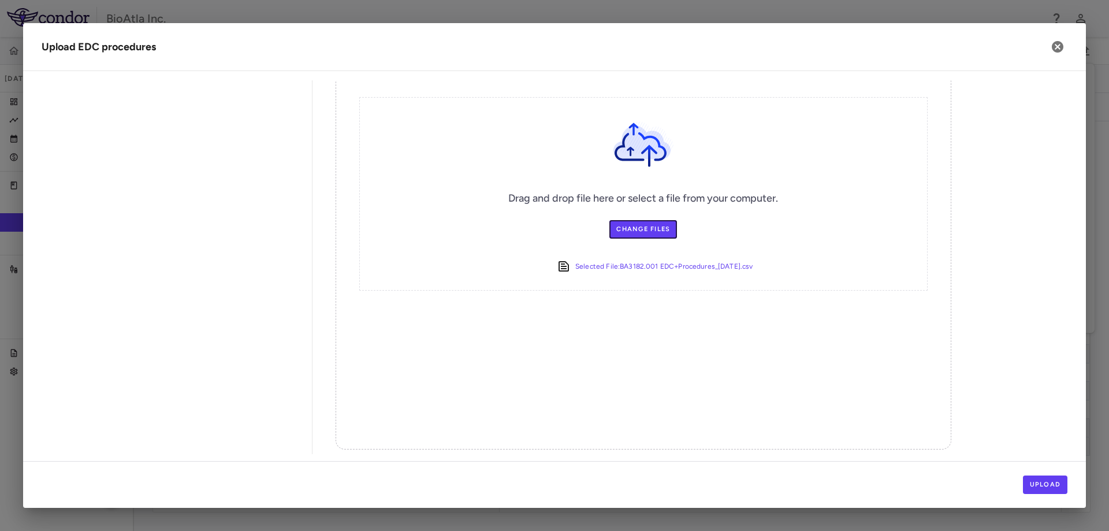
scroll to position [214, 0]
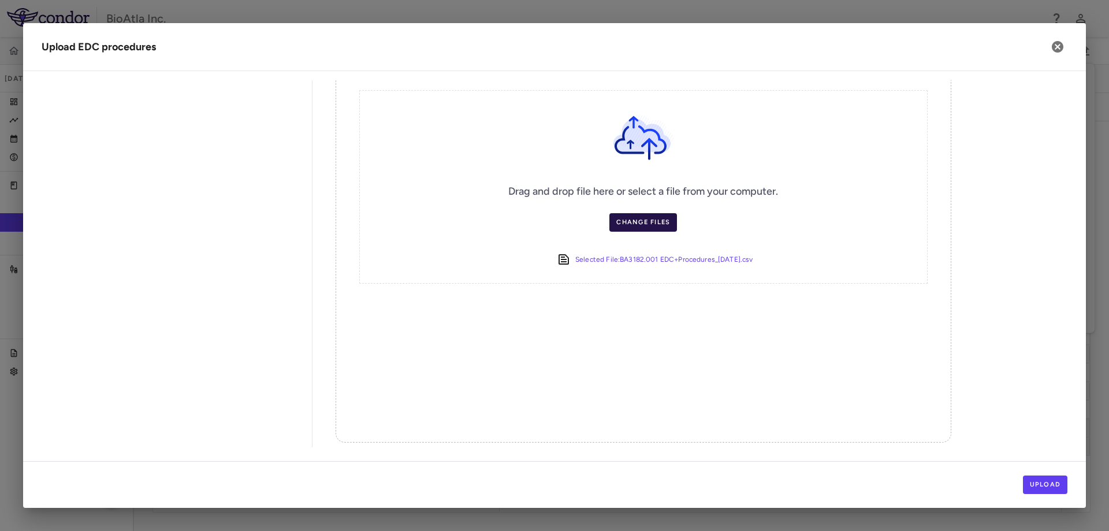
click at [635, 224] on label "Change Files" at bounding box center [643, 222] width 68 height 18
click at [0, 0] on input "Change Files" at bounding box center [0, 0] width 0 height 0
click at [1037, 486] on button "Upload" at bounding box center [1045, 484] width 45 height 18
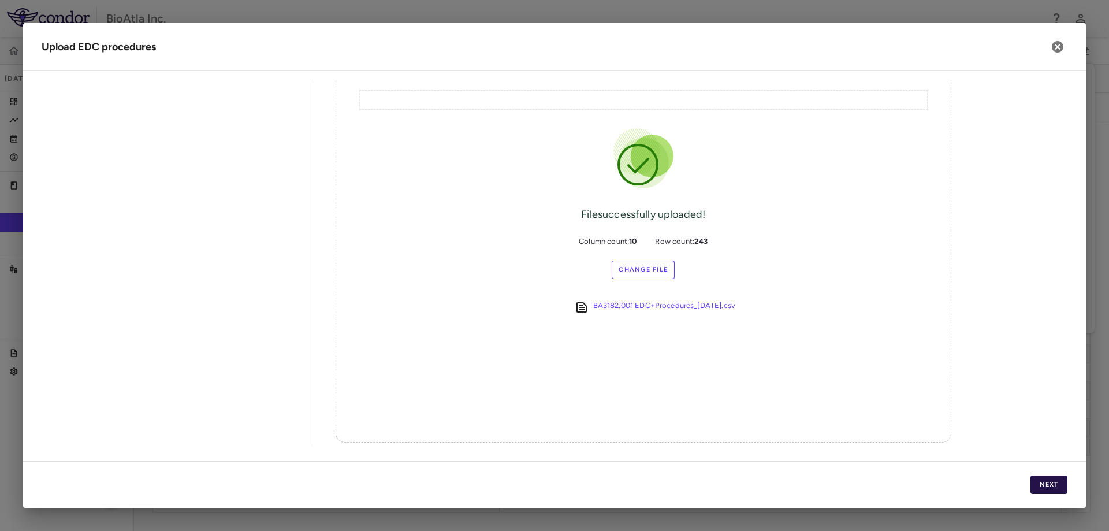
click at [1037, 487] on button "Next" at bounding box center [1049, 484] width 37 height 18
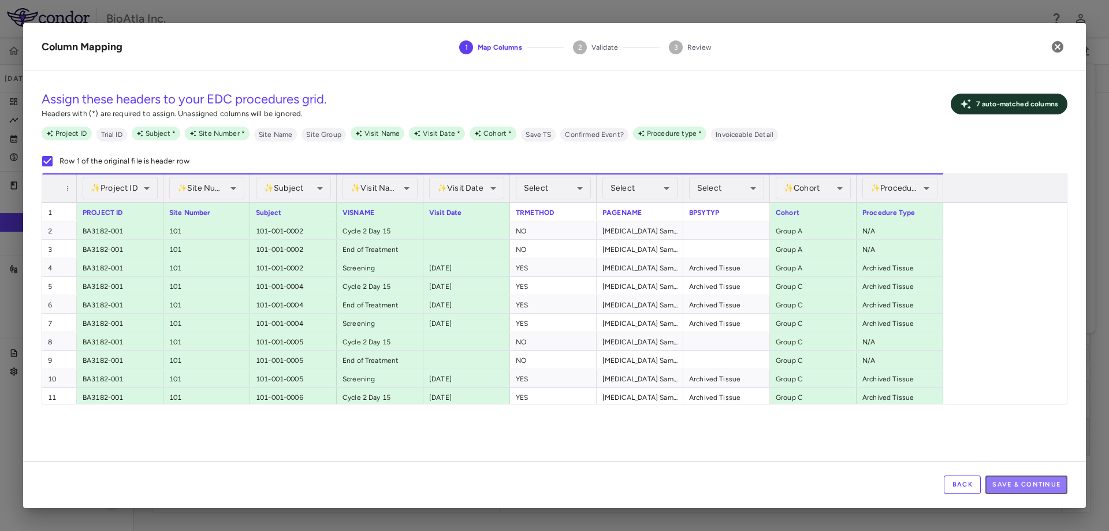
click at [1037, 487] on button "Save & Continue" at bounding box center [1026, 484] width 82 height 18
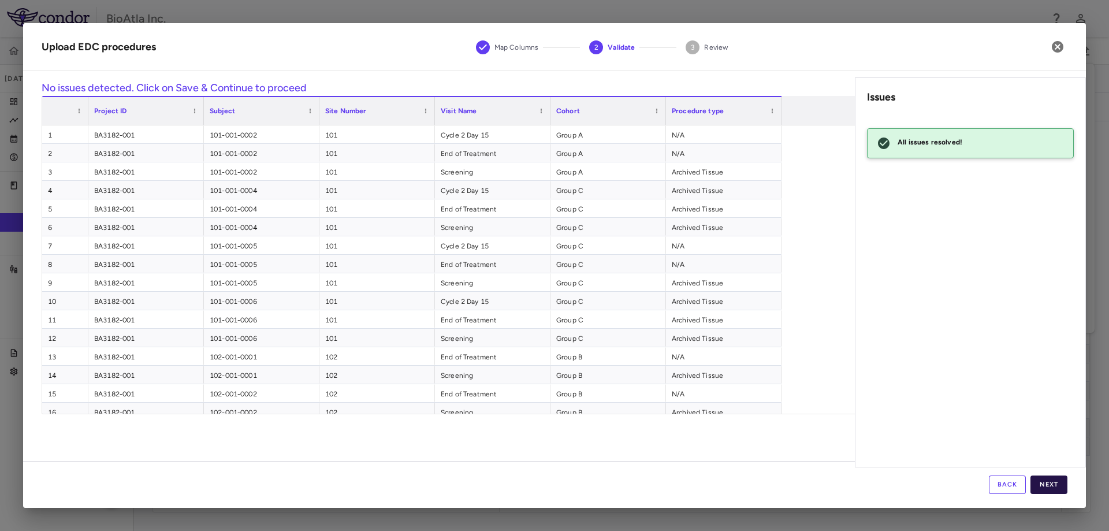
click at [1046, 486] on button "Next" at bounding box center [1049, 484] width 37 height 18
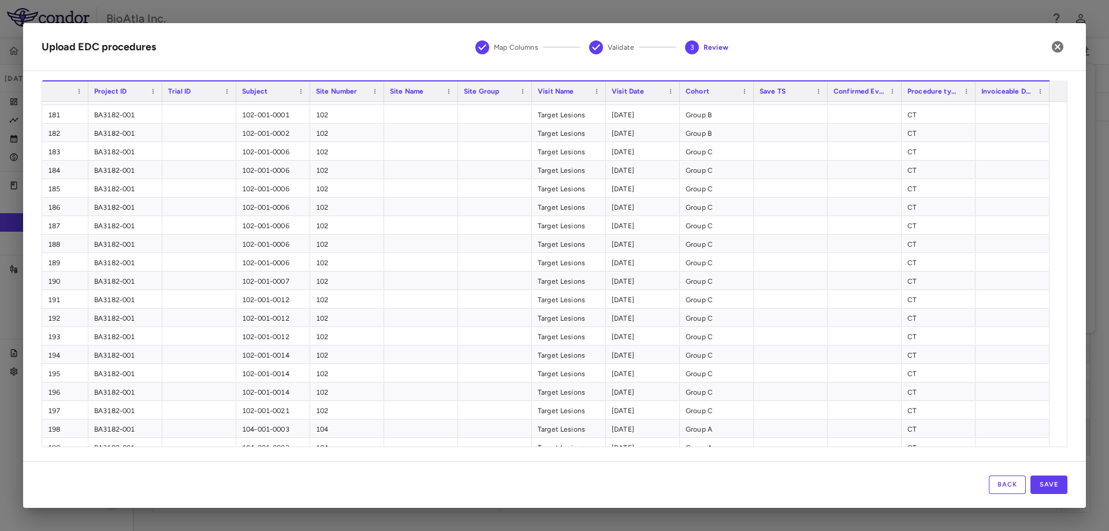
scroll to position [4128, 0]
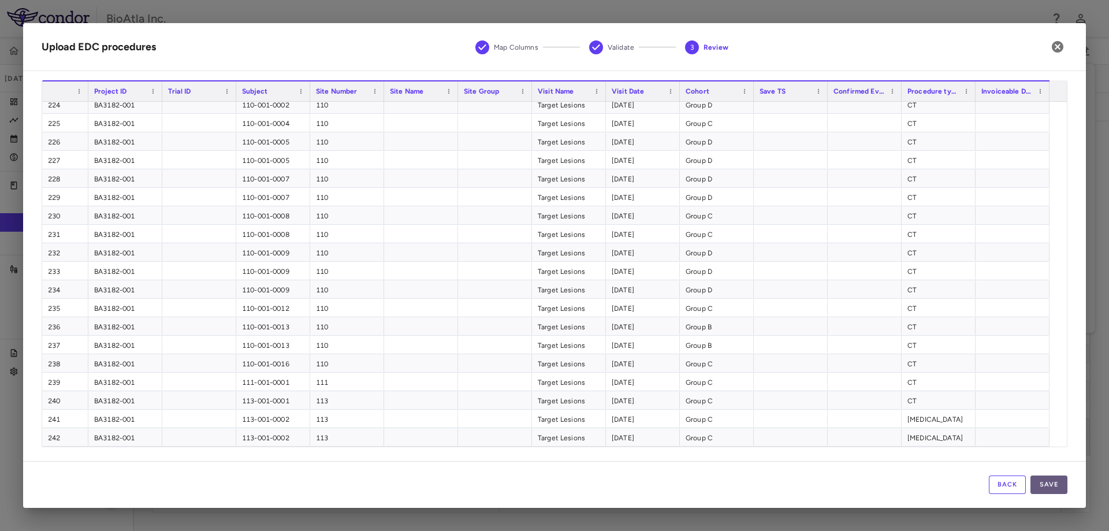
click at [1049, 481] on button "Save" at bounding box center [1049, 484] width 37 height 18
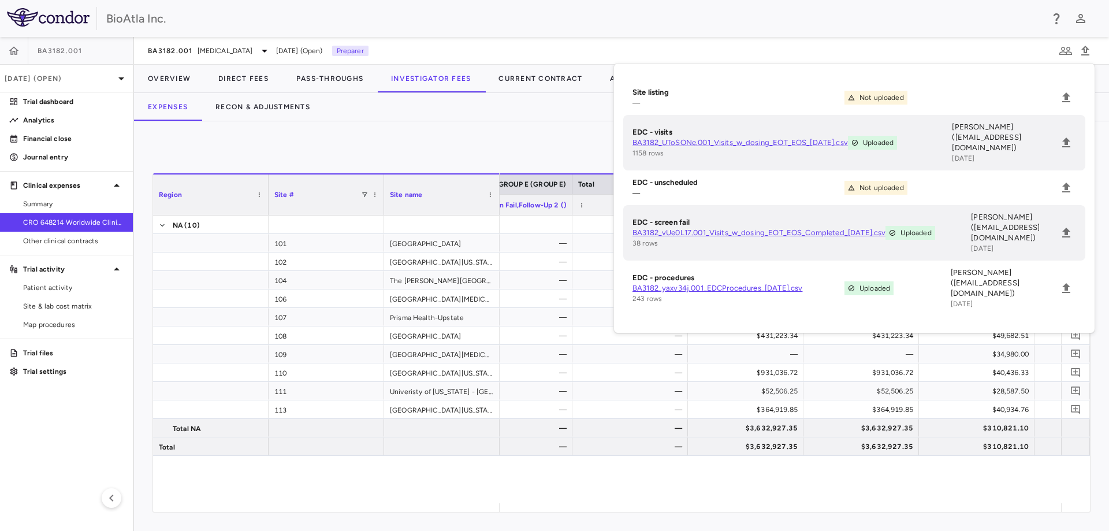
click at [508, 120] on div "Expenses Recon & Adjustments" at bounding box center [621, 107] width 975 height 28
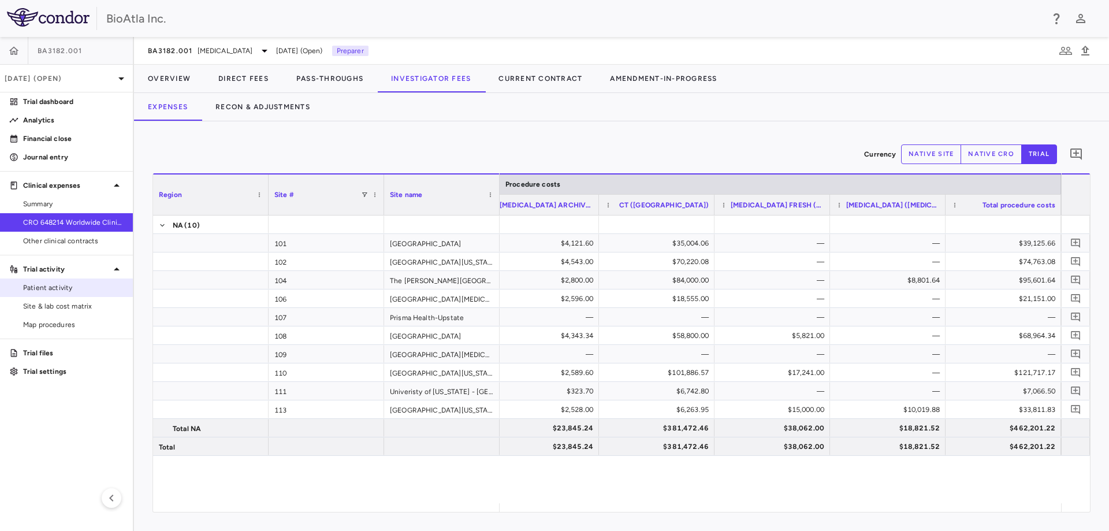
click at [54, 281] on link "Patient activity" at bounding box center [66, 287] width 133 height 17
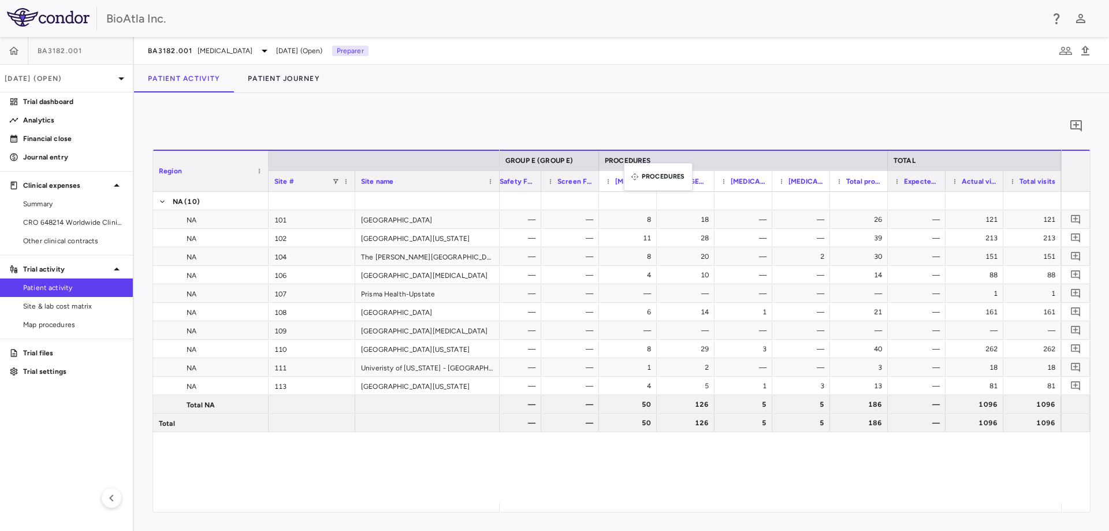
drag, startPoint x: 883, startPoint y: 158, endPoint x: 630, endPoint y: 170, distance: 253.9
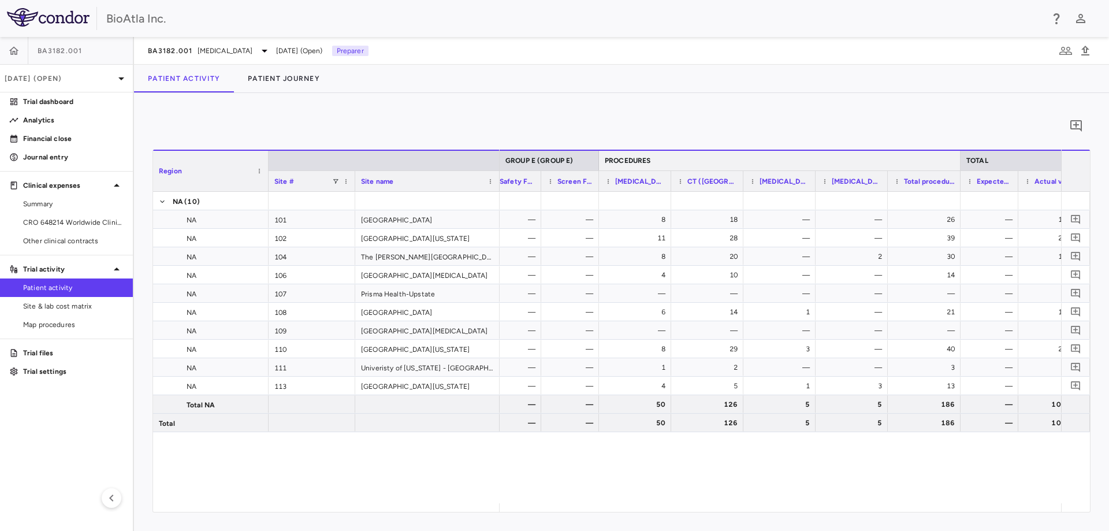
drag, startPoint x: 886, startPoint y: 155, endPoint x: 961, endPoint y: 158, distance: 74.6
click at [959, 157] on div at bounding box center [960, 161] width 5 height 20
click at [916, 99] on div "0 Region Drag here to set column labels Region Site # Site name NA" at bounding box center [621, 312] width 975 height 438
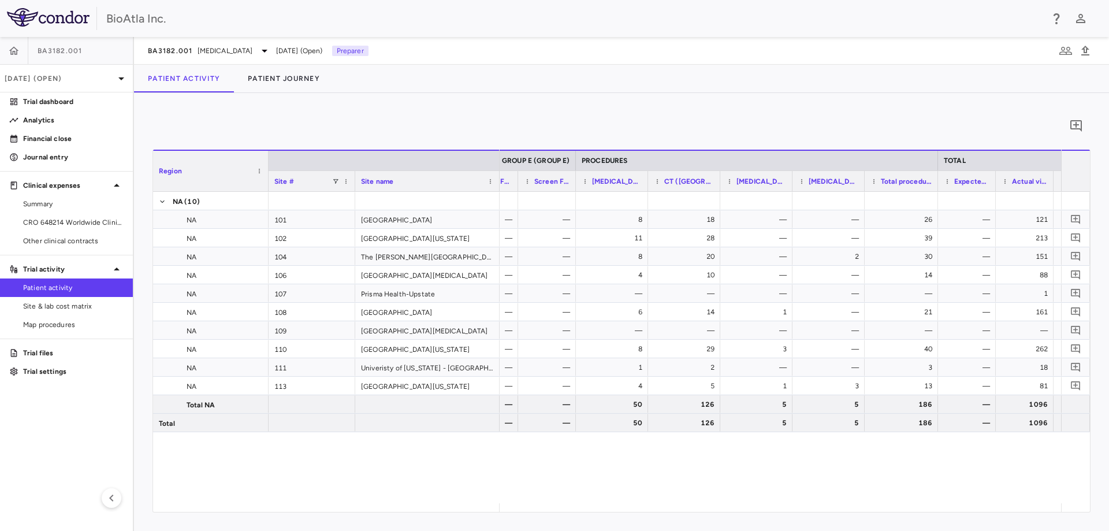
scroll to position [0, 14102]
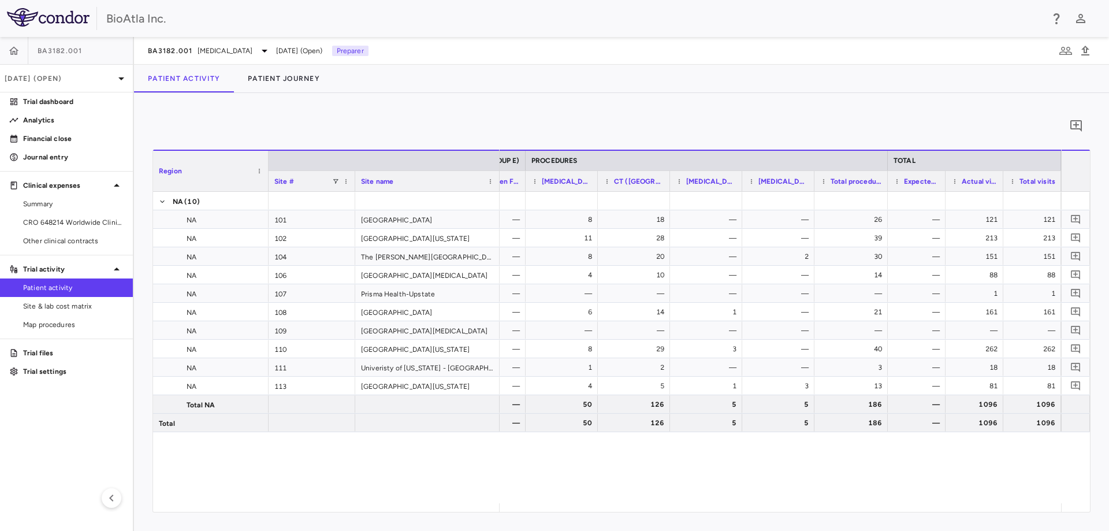
click at [52, 224] on span "CRO 648214 Worldwide Clinical Trials Holdings, Inc." at bounding box center [73, 222] width 101 height 10
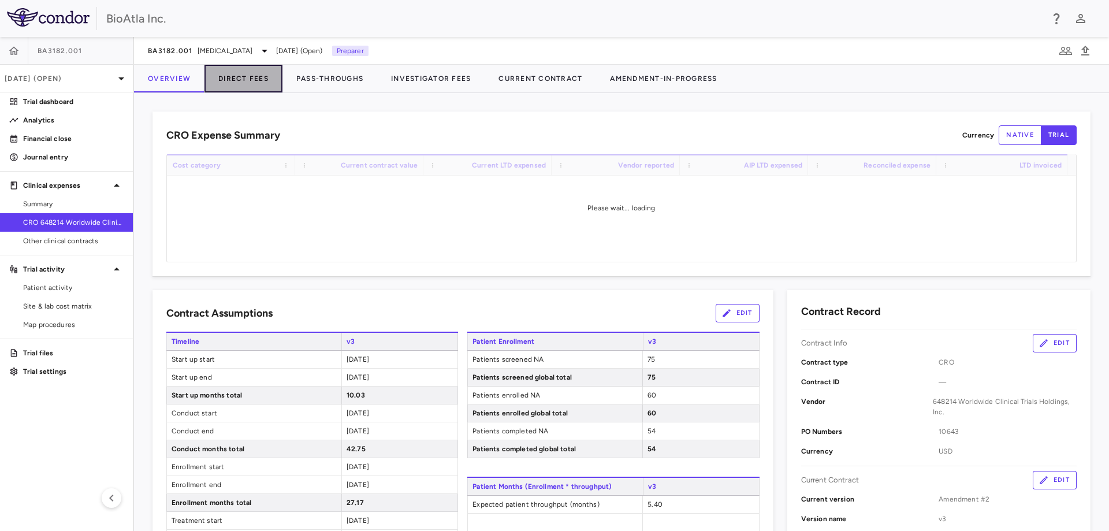
click at [256, 79] on button "Direct Fees" at bounding box center [243, 79] width 78 height 28
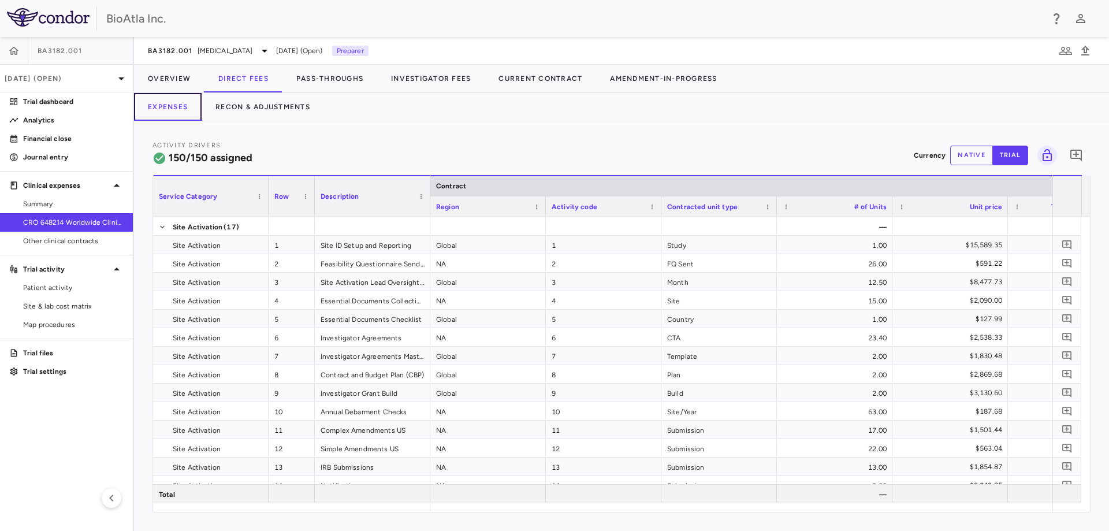
click at [175, 106] on button "Expenses" at bounding box center [168, 107] width 68 height 28
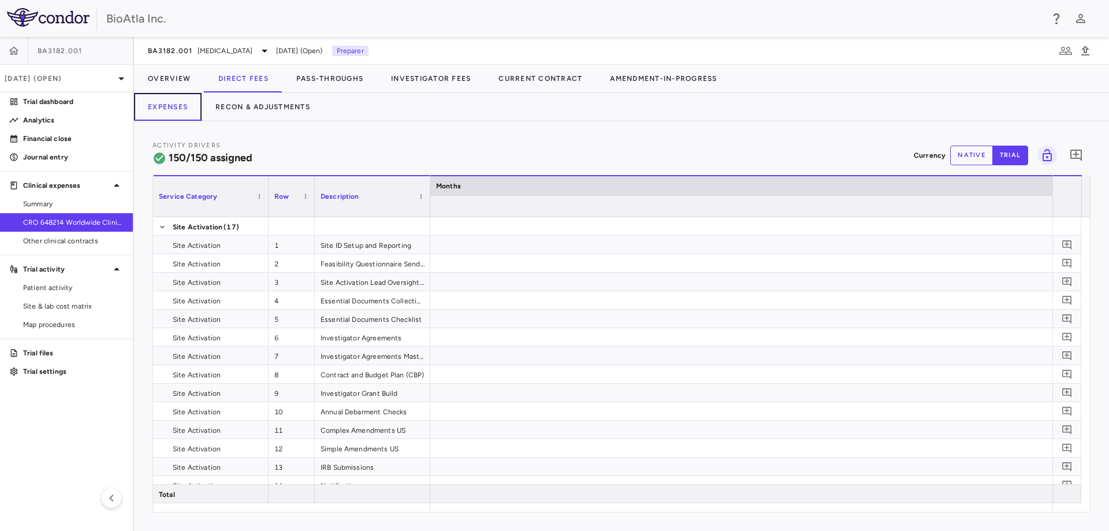
scroll to position [0, 7190]
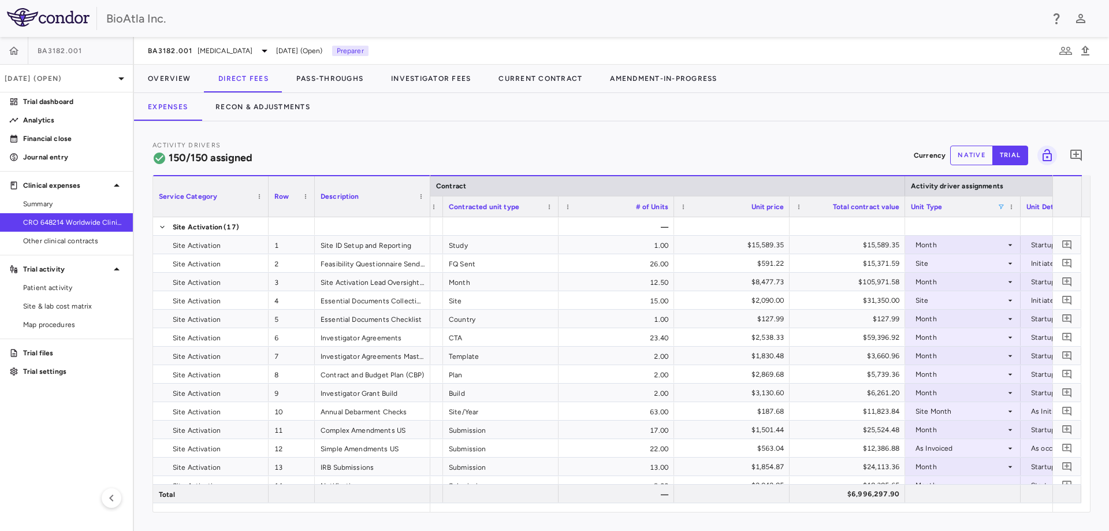
click at [1002, 206] on span at bounding box center [1001, 206] width 7 height 7
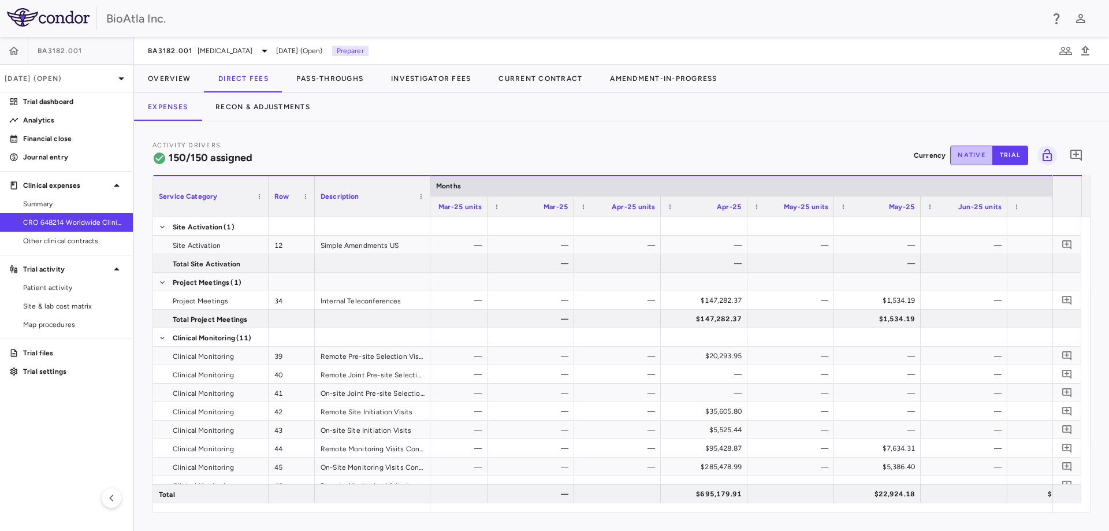
click at [963, 153] on button "native" at bounding box center [971, 156] width 43 height 20
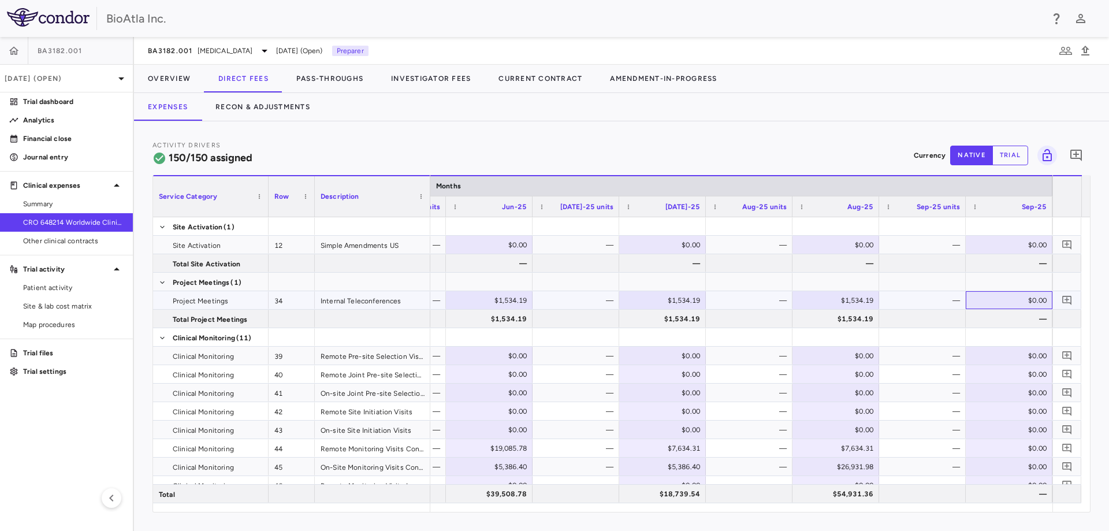
click at [1018, 300] on div "$0.00" at bounding box center [1011, 300] width 70 height 18
type input "*******"
click at [1003, 354] on div "$0.00" at bounding box center [1011, 356] width 70 height 18
click at [1004, 451] on div "$0.00" at bounding box center [1011, 448] width 70 height 18
type input "*******"
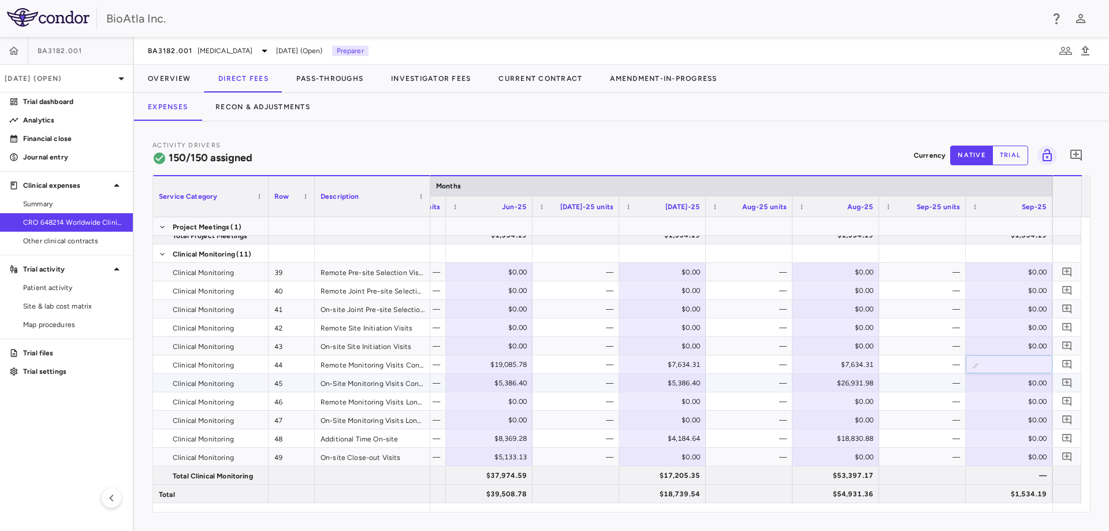
click at [1017, 384] on div "$0.00" at bounding box center [1011, 383] width 70 height 18
click at [1017, 384] on input "number" at bounding box center [1018, 383] width 68 height 19
click at [1017, 383] on div "$0.00" at bounding box center [1011, 383] width 70 height 18
type input "********"
click at [1018, 438] on div "$0.00" at bounding box center [1011, 438] width 70 height 18
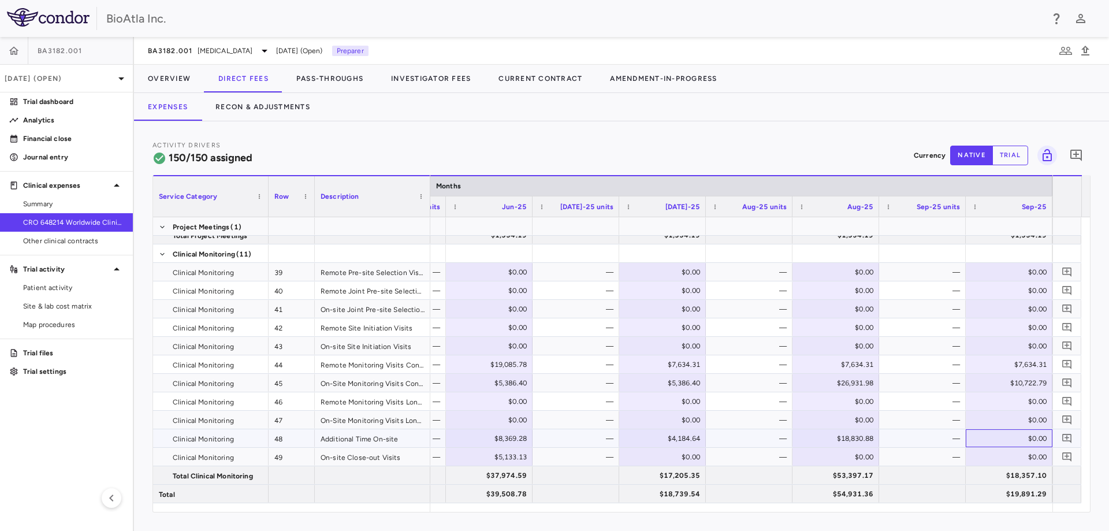
click at [1018, 438] on div "$0.00" at bounding box center [1011, 438] width 70 height 18
type input "********"
click at [1019, 459] on div "$0.00" at bounding box center [1011, 457] width 70 height 18
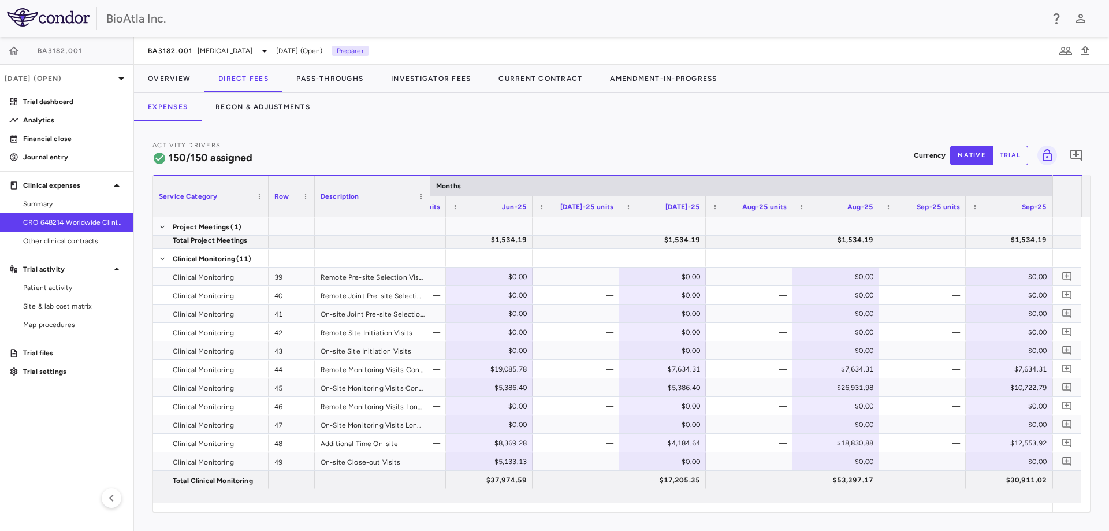
scroll to position [84, 0]
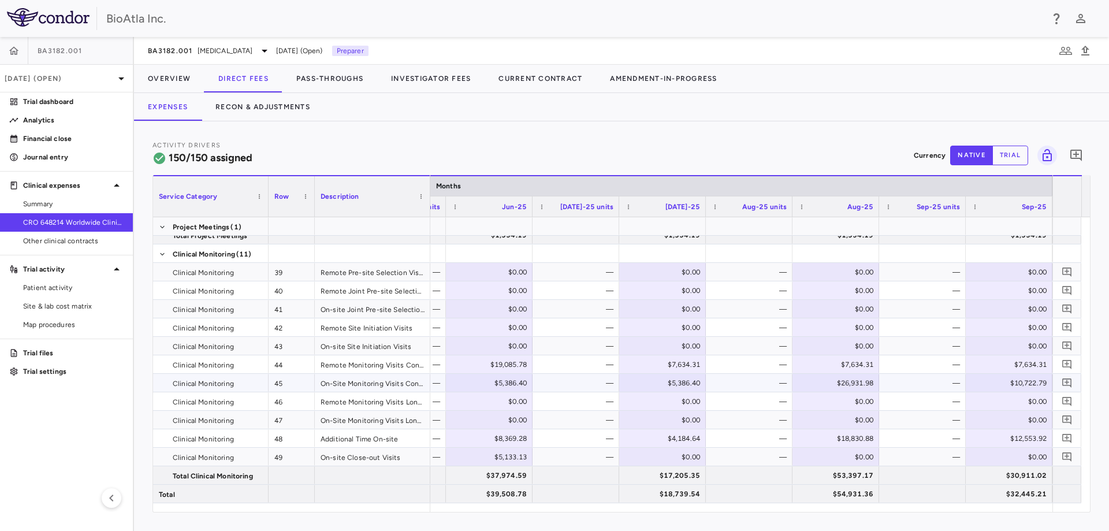
click at [1029, 380] on div "$10,722.79" at bounding box center [1011, 383] width 70 height 18
click at [1018, 382] on input "********" at bounding box center [1018, 383] width 68 height 19
type input "********"
click at [984, 486] on div "$32,445.21" at bounding box center [1011, 494] width 70 height 18
click at [1094, 493] on div "Activity Drivers 150/150 assigned Currency native trial 0 Press ENTER to sort. …" at bounding box center [621, 326] width 975 height 410
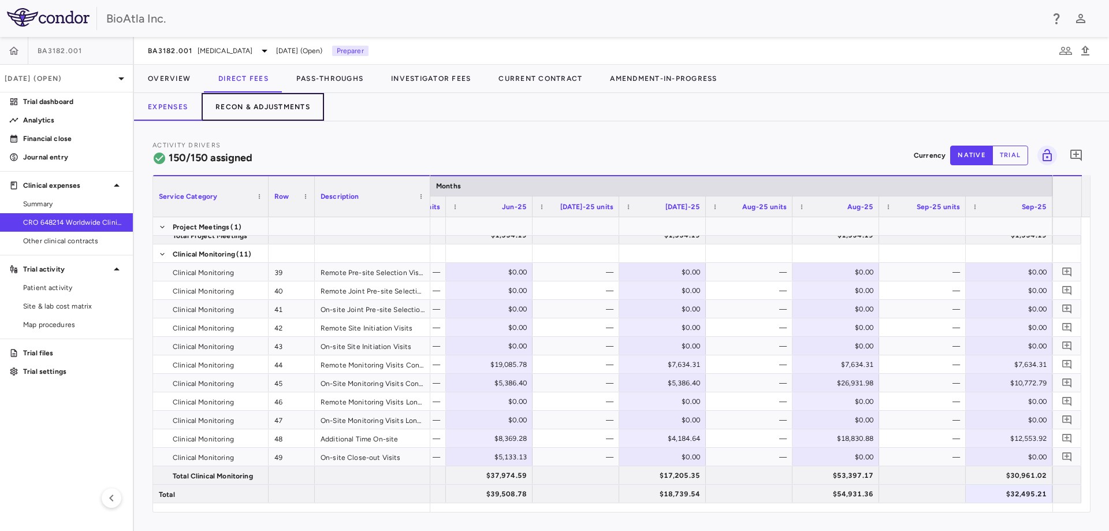
click at [252, 107] on button "Recon & Adjustments" at bounding box center [263, 107] width 122 height 28
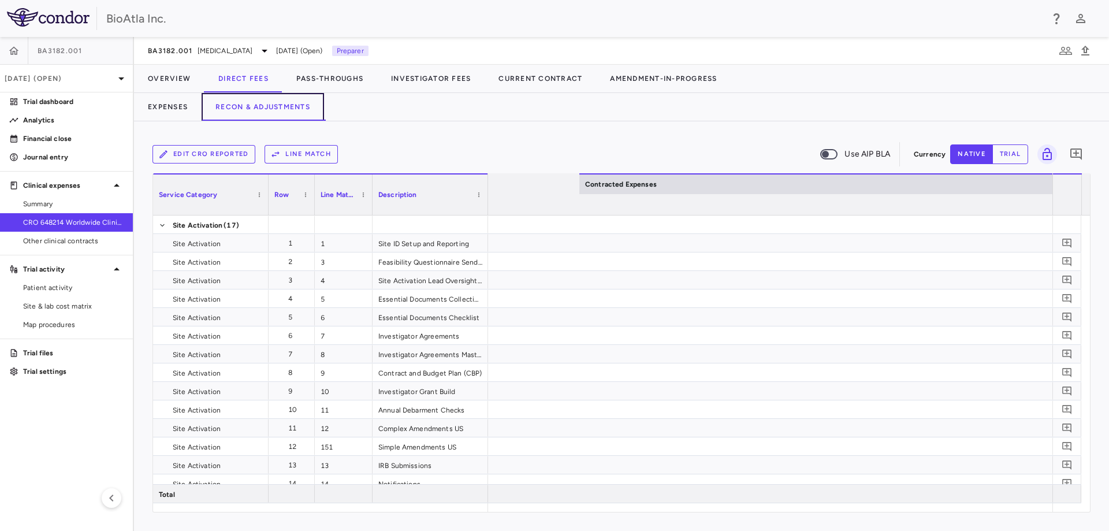
scroll to position [0, 2028]
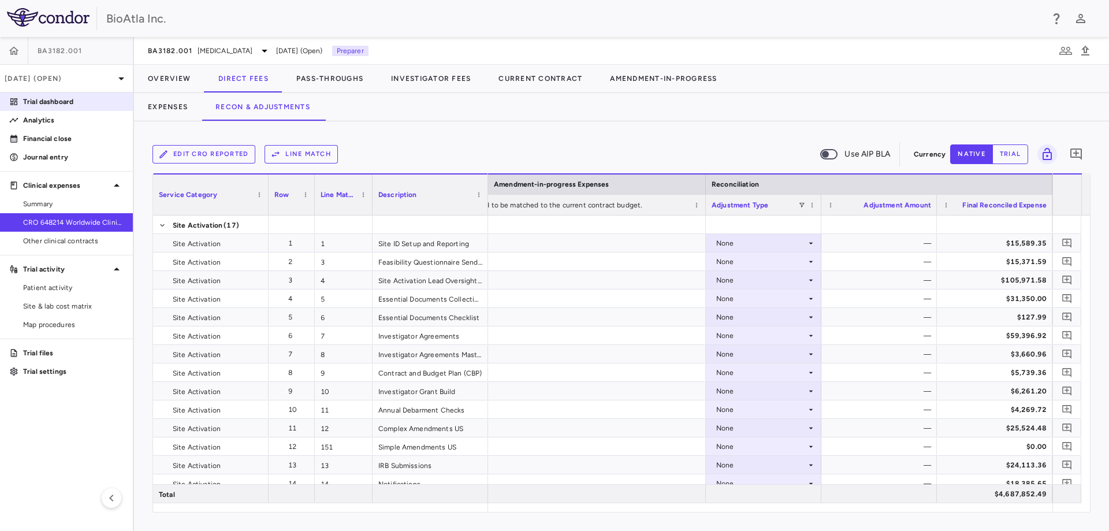
drag, startPoint x: 45, startPoint y: 95, endPoint x: 39, endPoint y: 94, distance: 6.0
click at [45, 95] on link "Trial dashboard" at bounding box center [66, 101] width 133 height 17
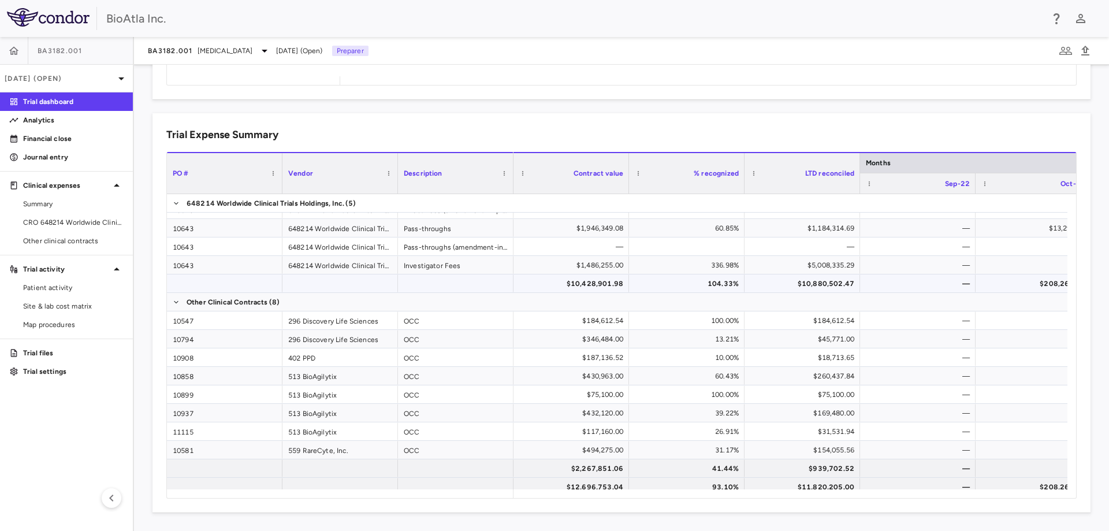
scroll to position [38, 0]
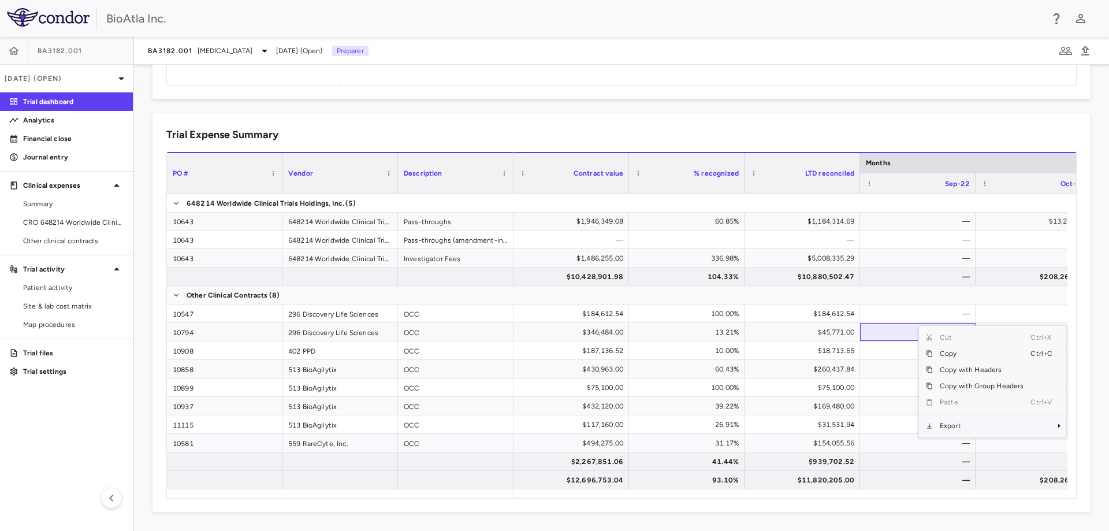
click at [1056, 426] on span "Context Menu" at bounding box center [1059, 425] width 7 height 7
click at [877, 445] on span "Excel Export" at bounding box center [886, 446] width 54 height 16
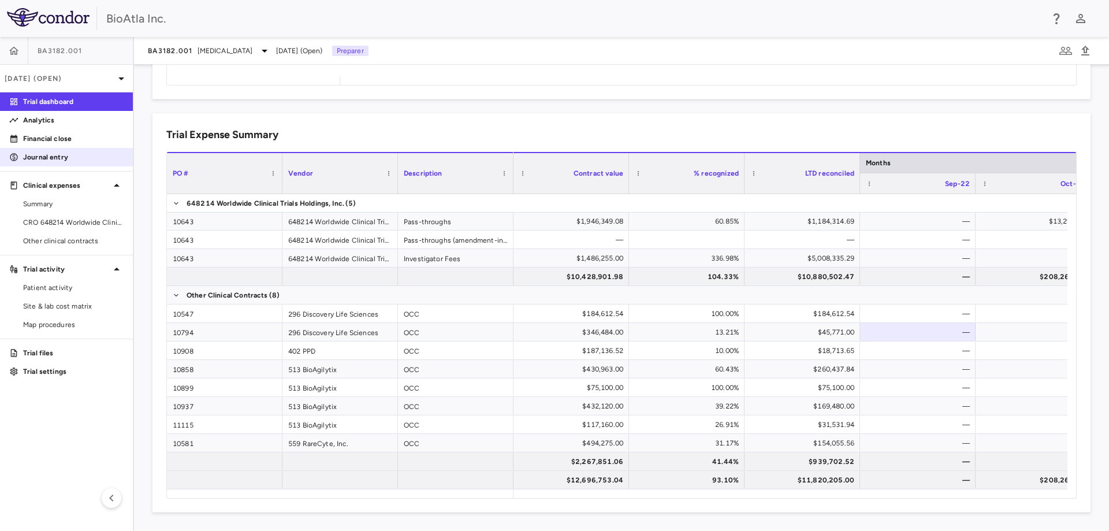
click at [32, 156] on p "Journal entry" at bounding box center [73, 157] width 101 height 10
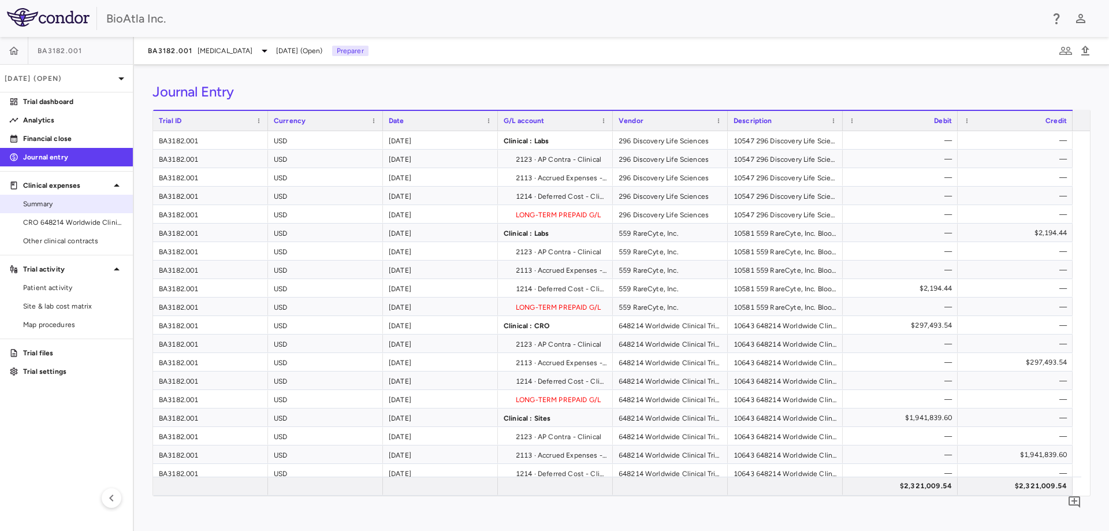
drag, startPoint x: 69, startPoint y: 218, endPoint x: 92, endPoint y: 196, distance: 32.3
click at [69, 218] on span "CRO 648214 Worldwide Clinical Trials Holdings, Inc." at bounding box center [73, 222] width 101 height 10
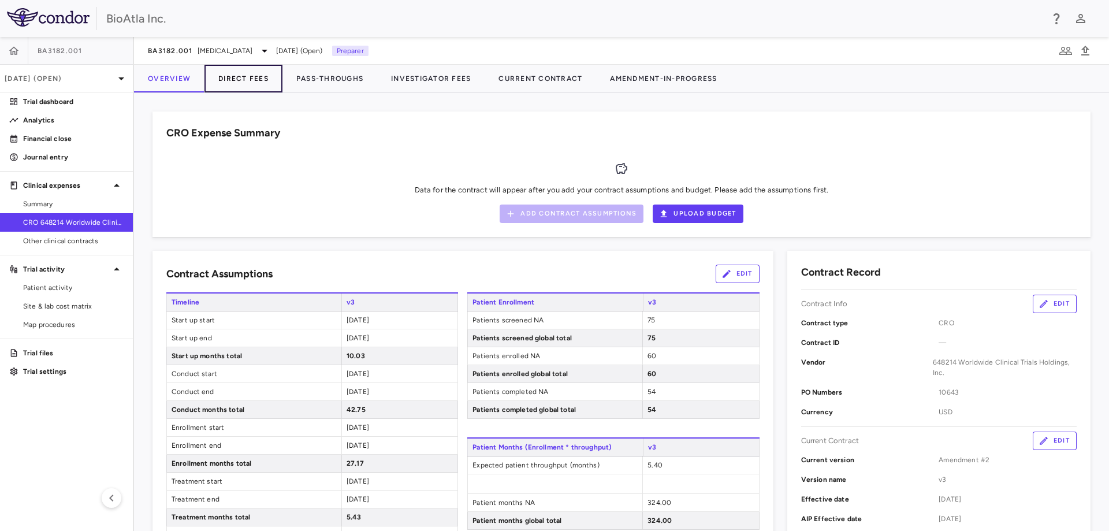
click at [236, 77] on button "Direct Fees" at bounding box center [243, 79] width 78 height 28
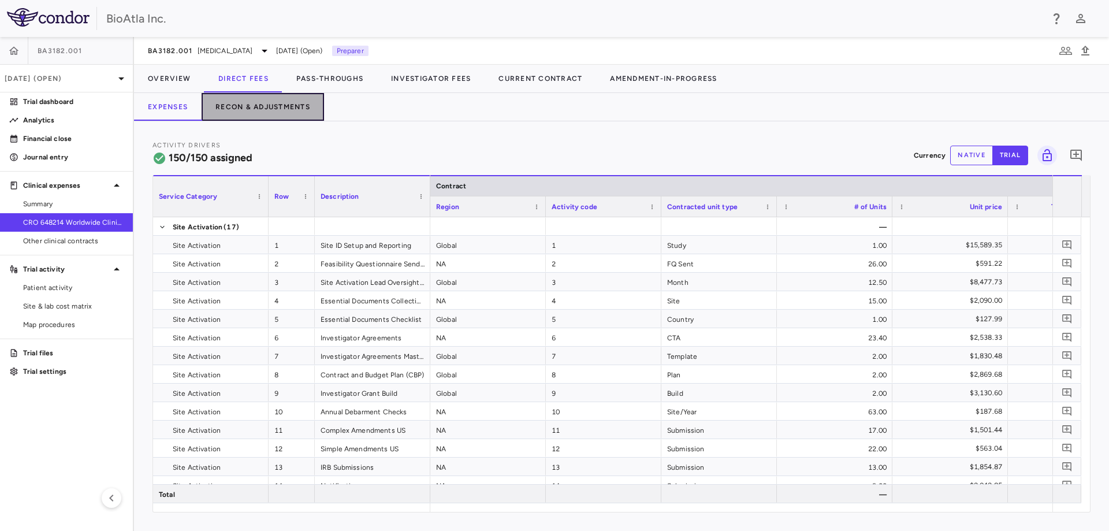
click at [284, 107] on button "Recon & Adjustments" at bounding box center [263, 107] width 122 height 28
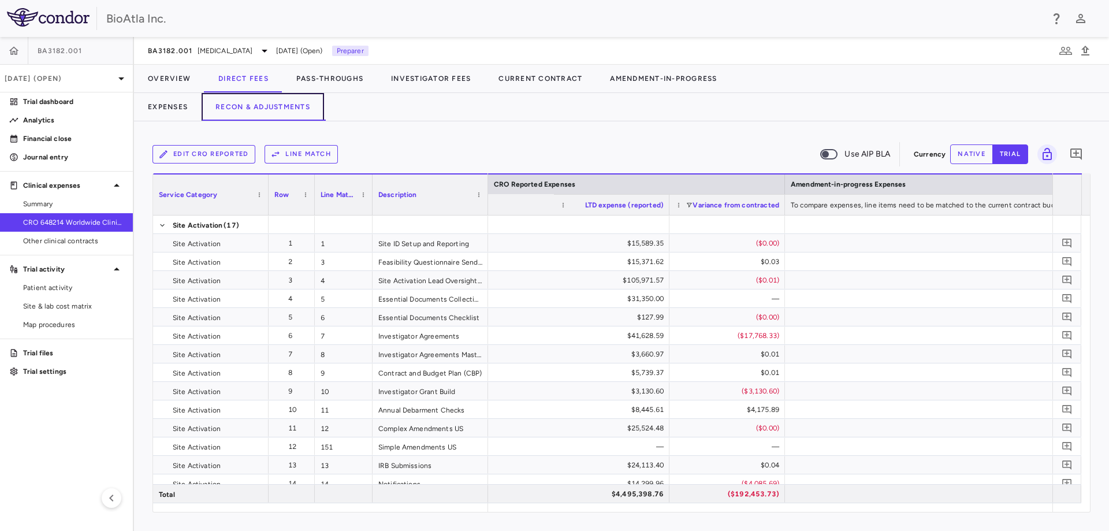
scroll to position [0, 2295]
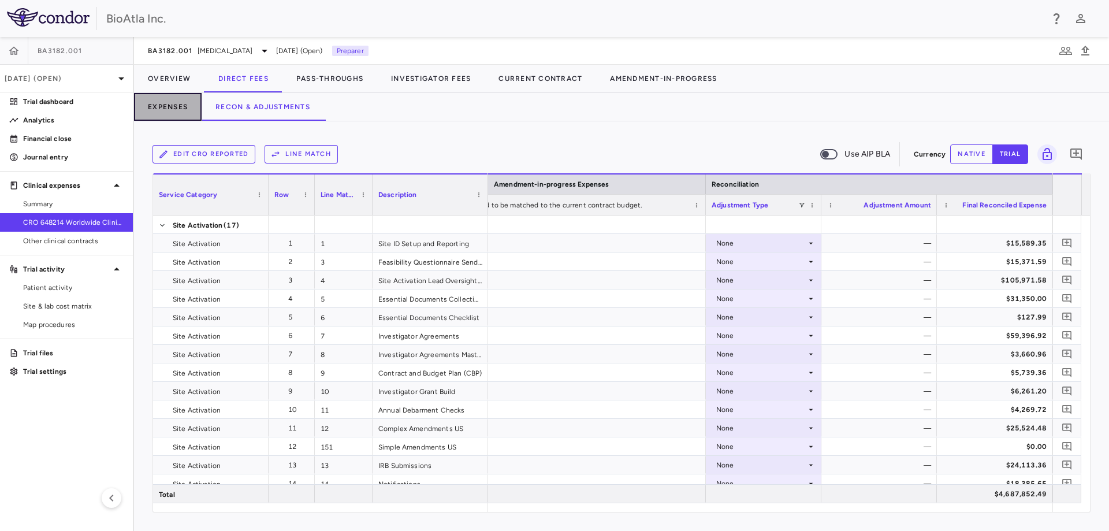
click at [181, 102] on button "Expenses" at bounding box center [168, 107] width 68 height 28
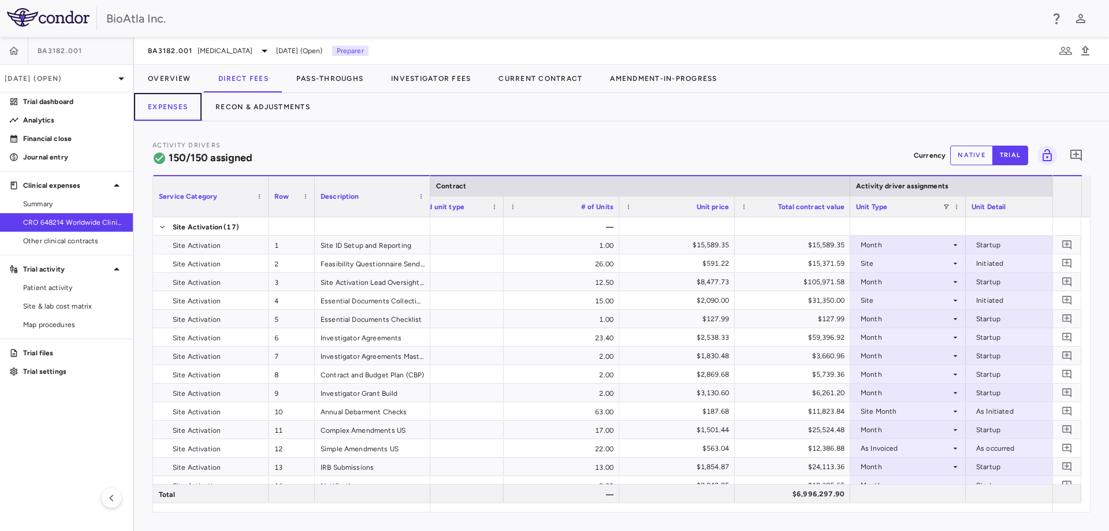
scroll to position [0, 289]
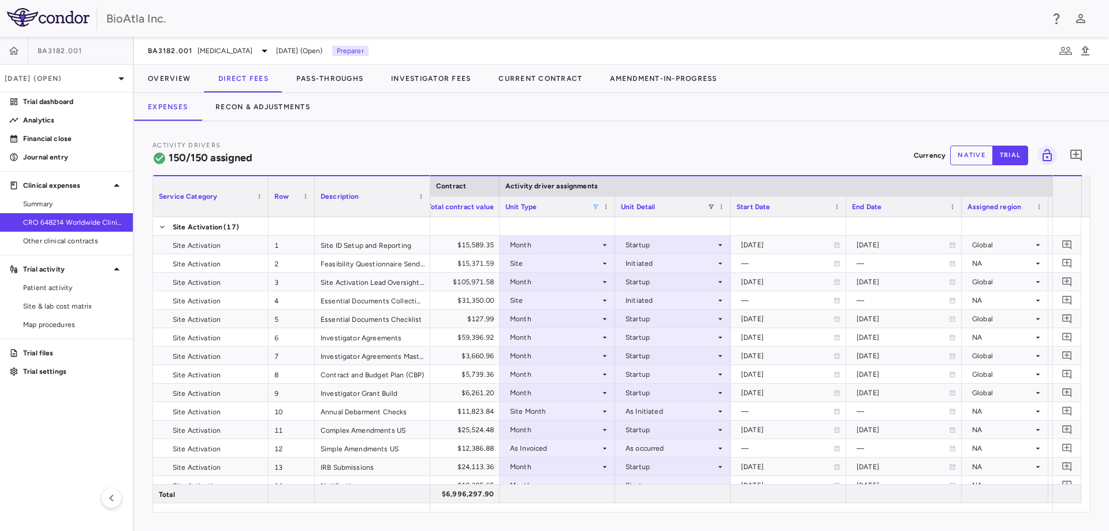
click at [594, 203] on span at bounding box center [595, 206] width 7 height 7
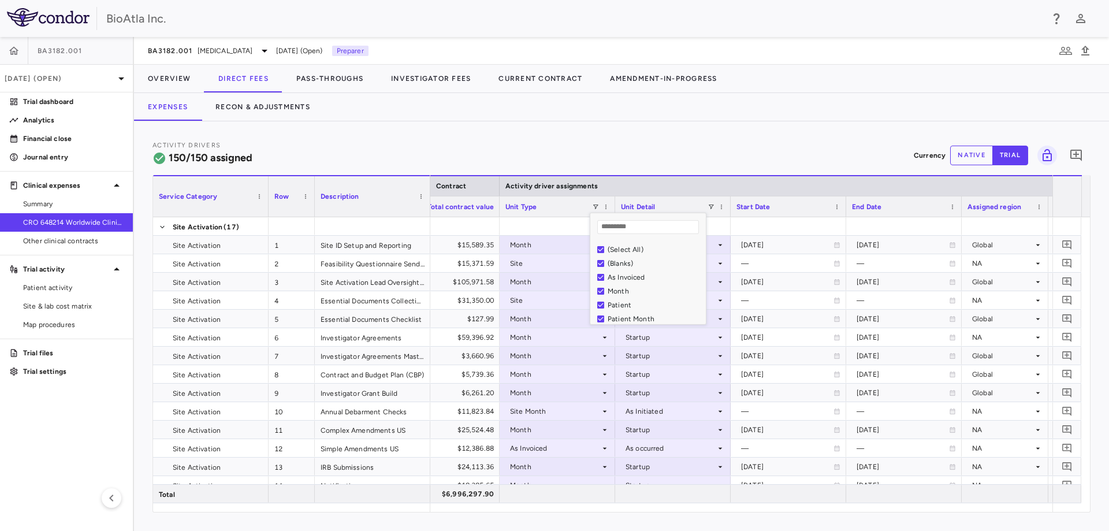
click at [604, 251] on div "(Select All)" at bounding box center [651, 250] width 109 height 14
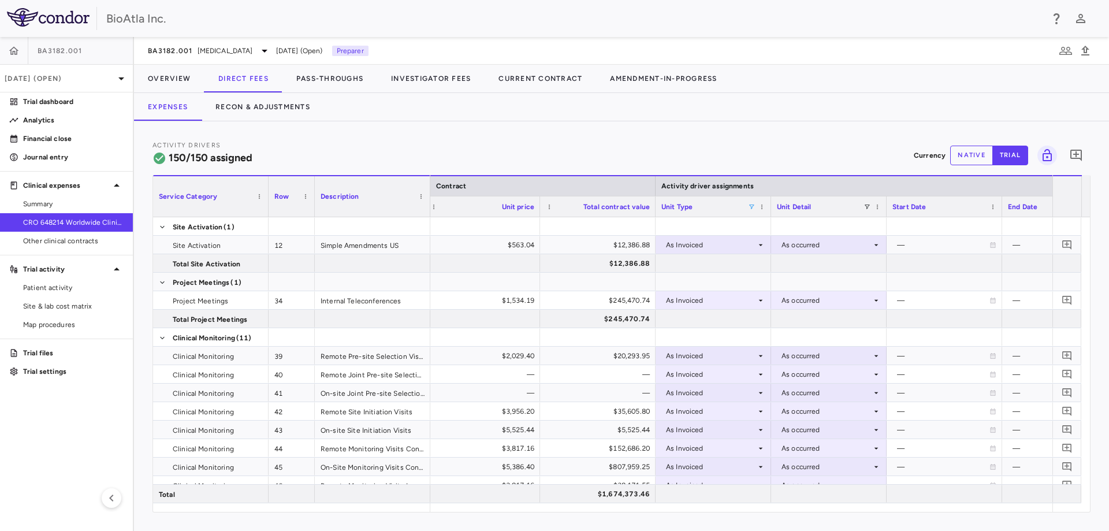
click at [753, 203] on span at bounding box center [751, 206] width 7 height 7
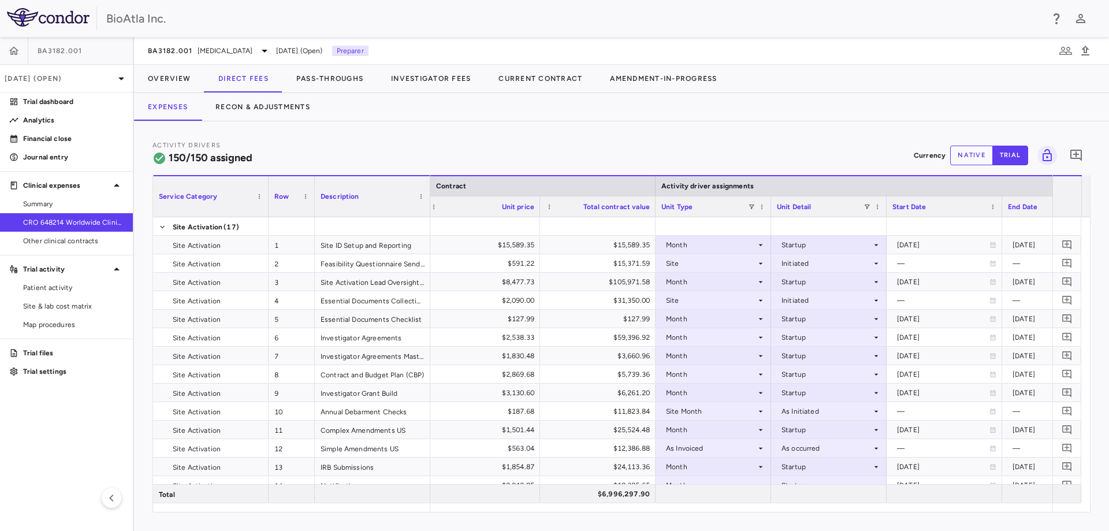
click at [778, 107] on div "Expenses Recon & Adjustments" at bounding box center [621, 107] width 975 height 28
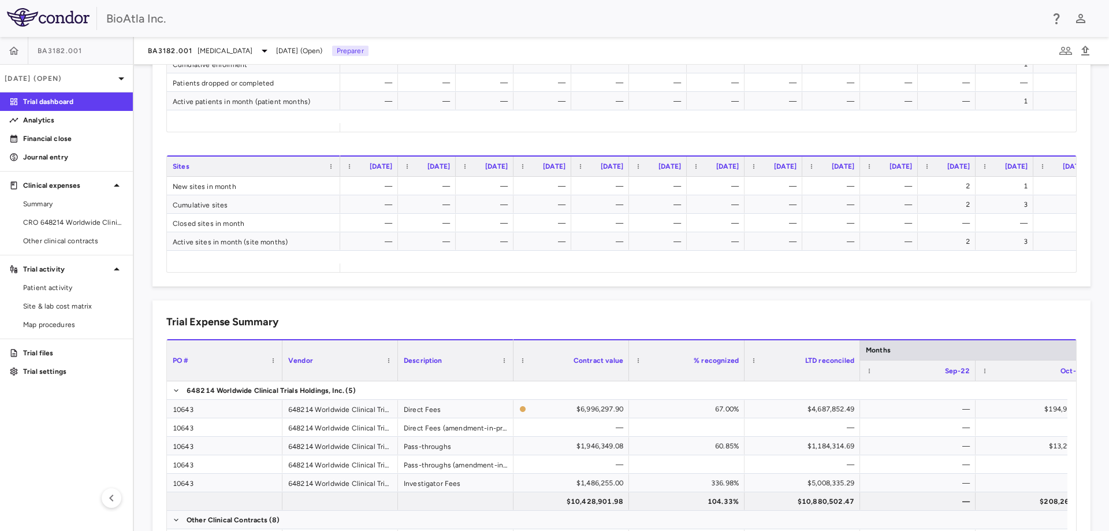
scroll to position [693, 0]
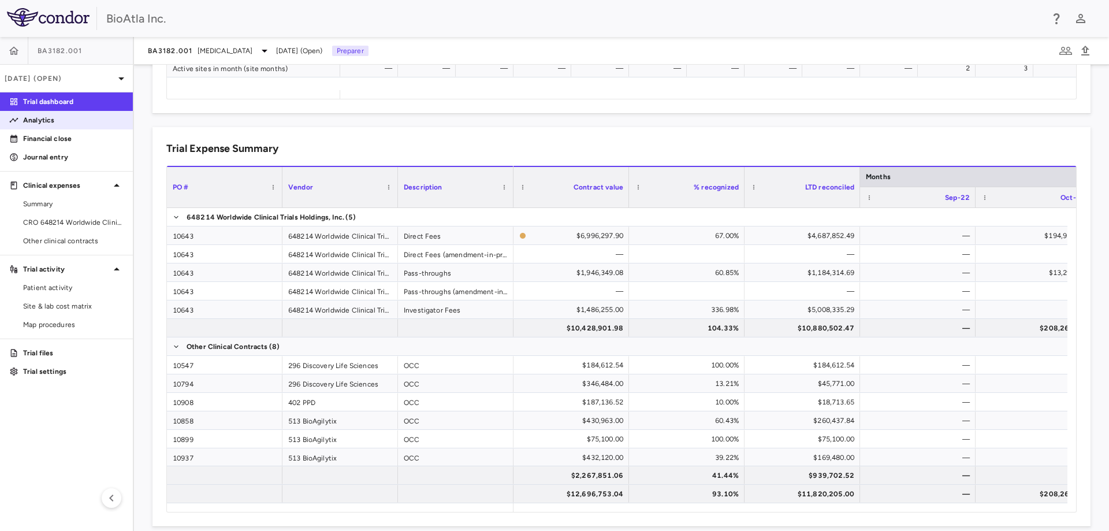
click at [49, 121] on p "Analytics" at bounding box center [73, 120] width 101 height 10
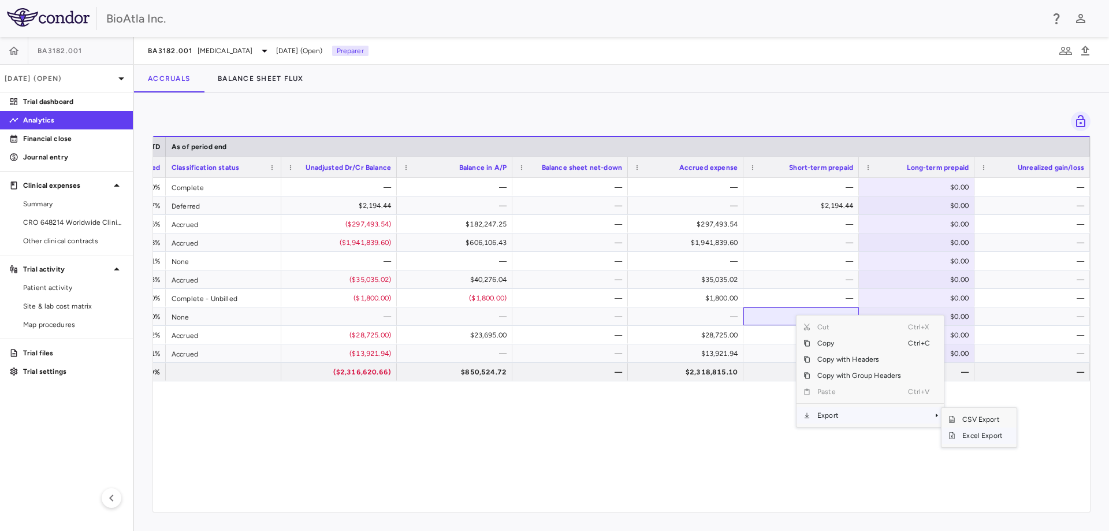
click at [981, 434] on span "Excel Export" at bounding box center [982, 435] width 54 height 16
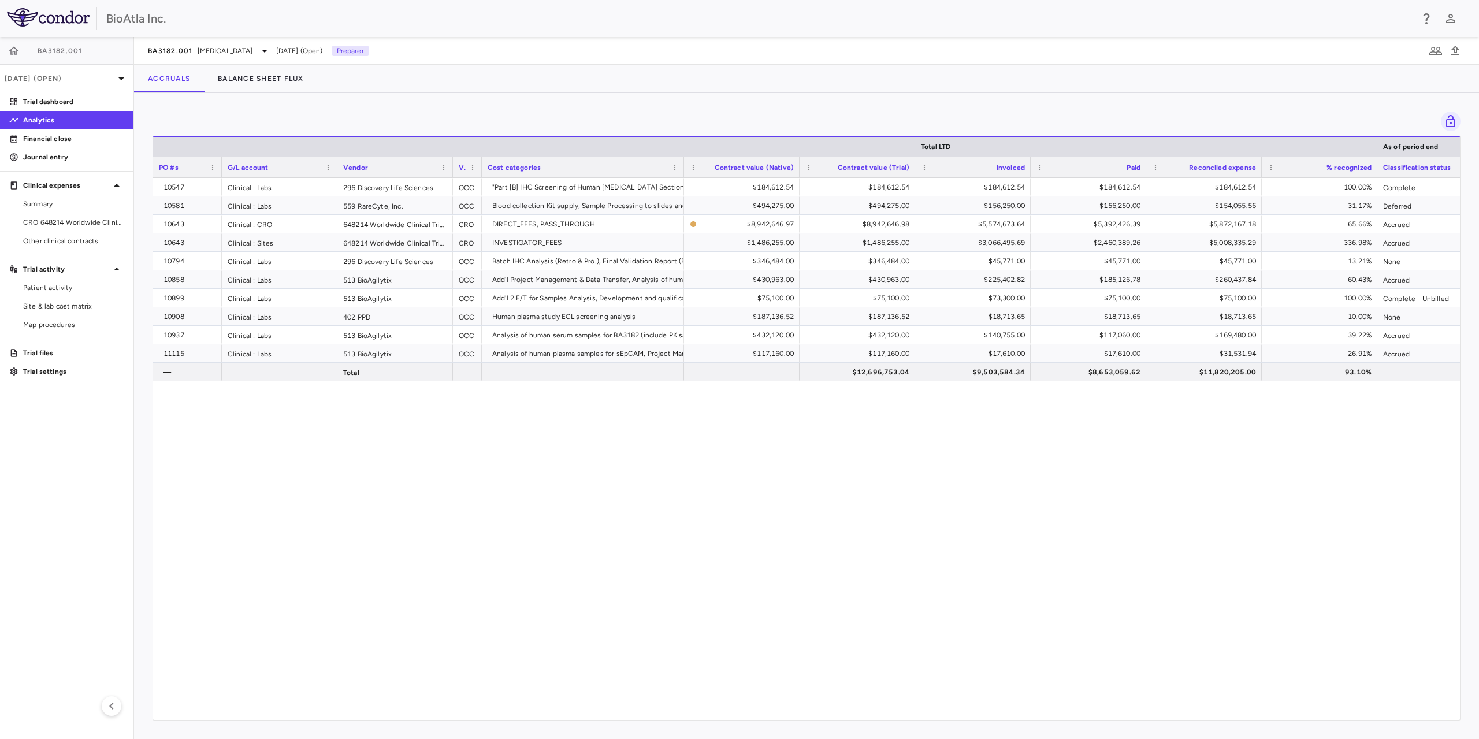
drag, startPoint x: 266, startPoint y: 163, endPoint x: 219, endPoint y: 179, distance: 49.3
click at [219, 179] on div "Total LTD As of period end PO #s G/L account Vendor Paid" at bounding box center [806, 428] width 1307 height 584
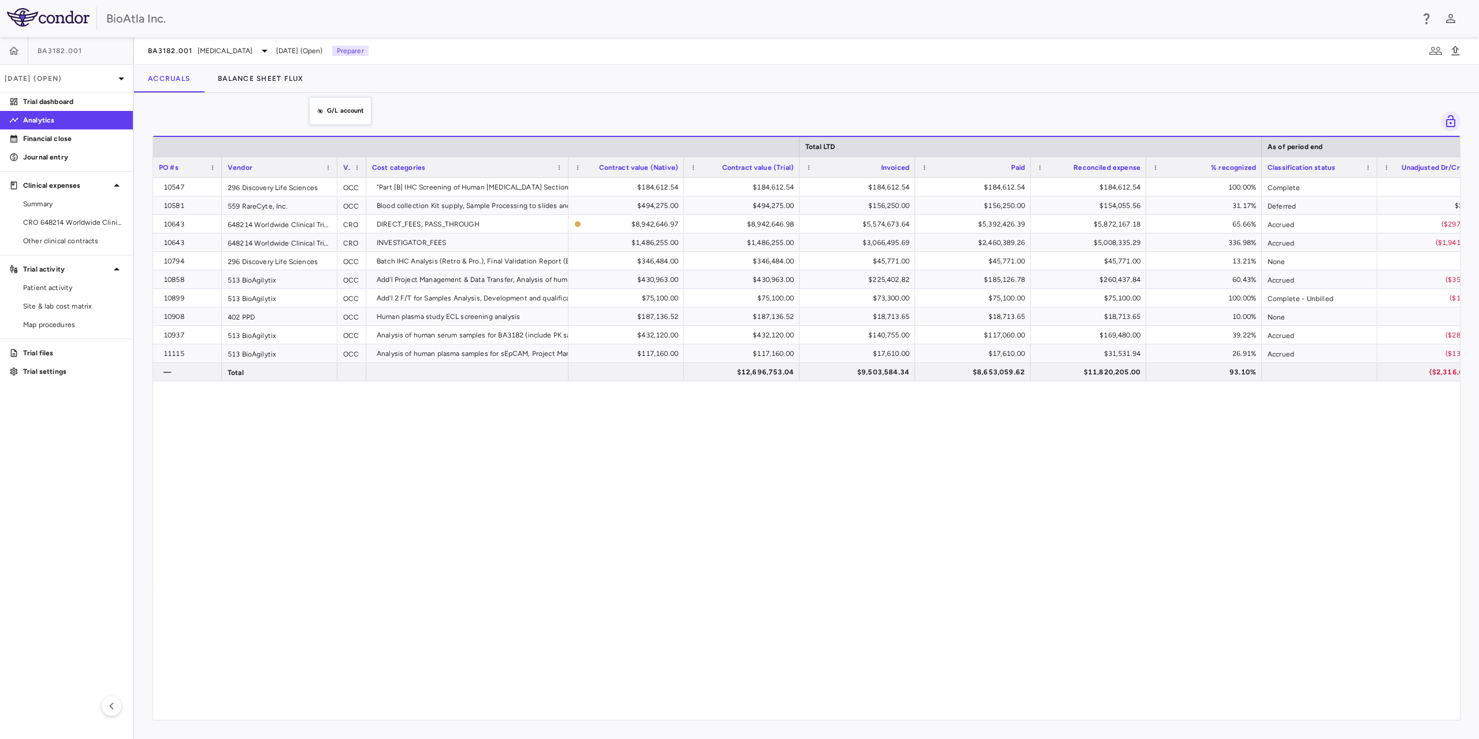
drag, startPoint x: 293, startPoint y: 169, endPoint x: 315, endPoint y: 103, distance: 69.1
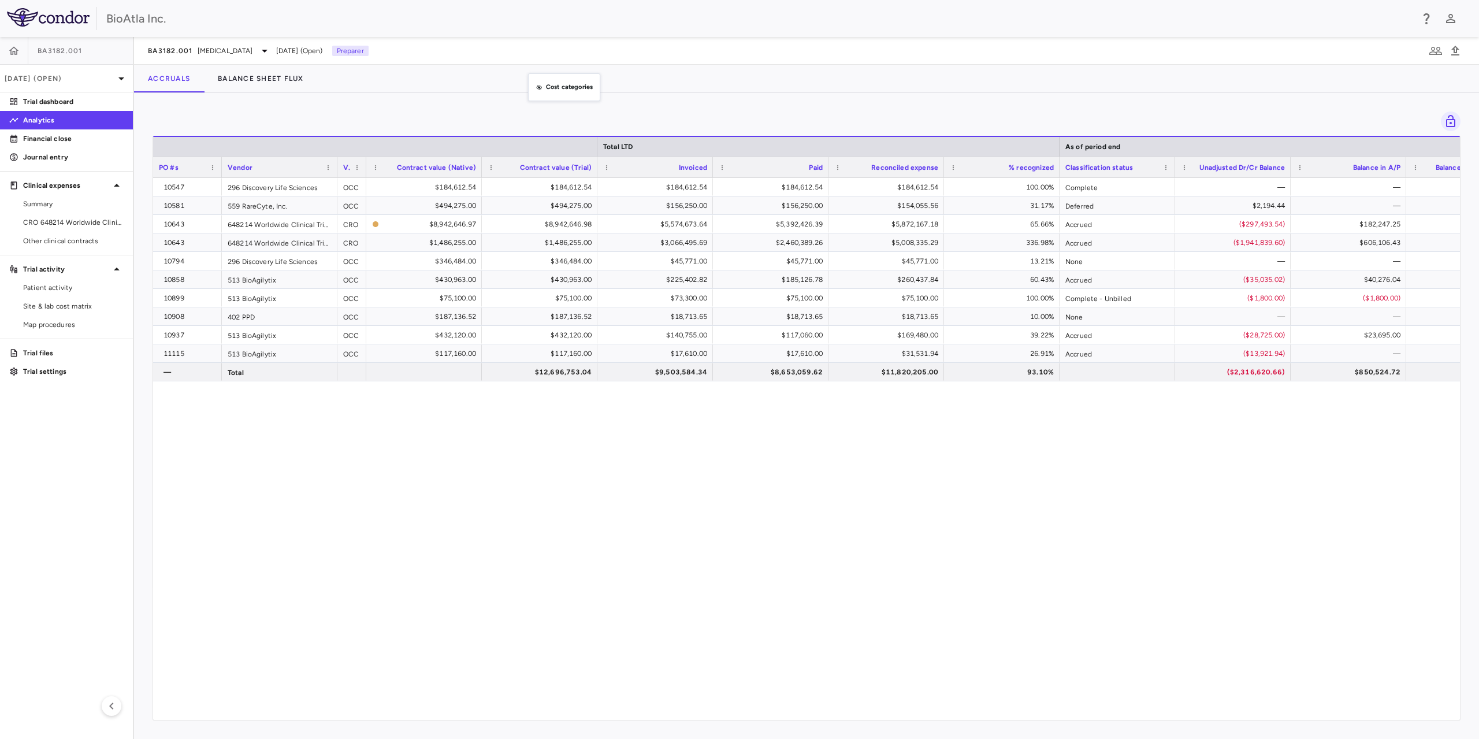
drag, startPoint x: 475, startPoint y: 174, endPoint x: 535, endPoint y: 79, distance: 112.4
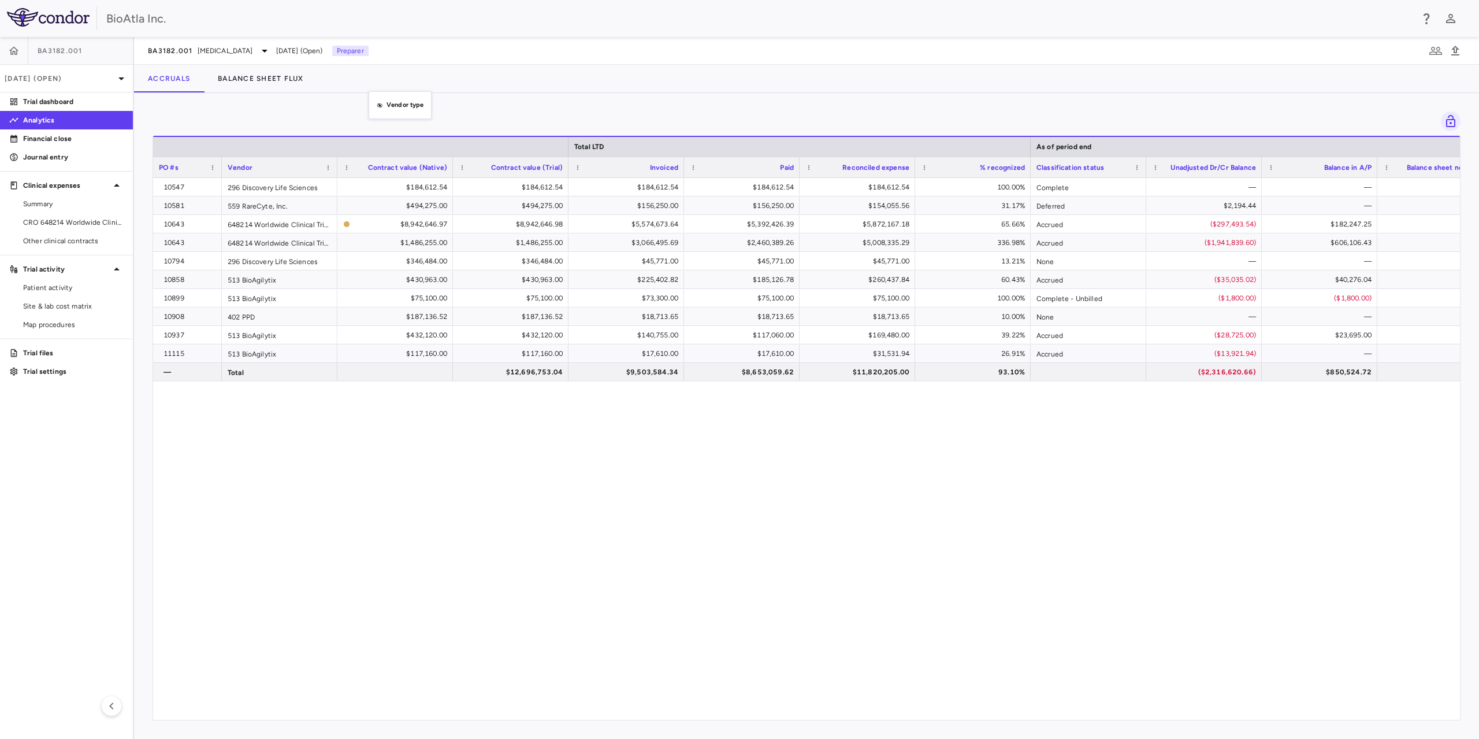
drag, startPoint x: 348, startPoint y: 163, endPoint x: 362, endPoint y: 121, distance: 43.7
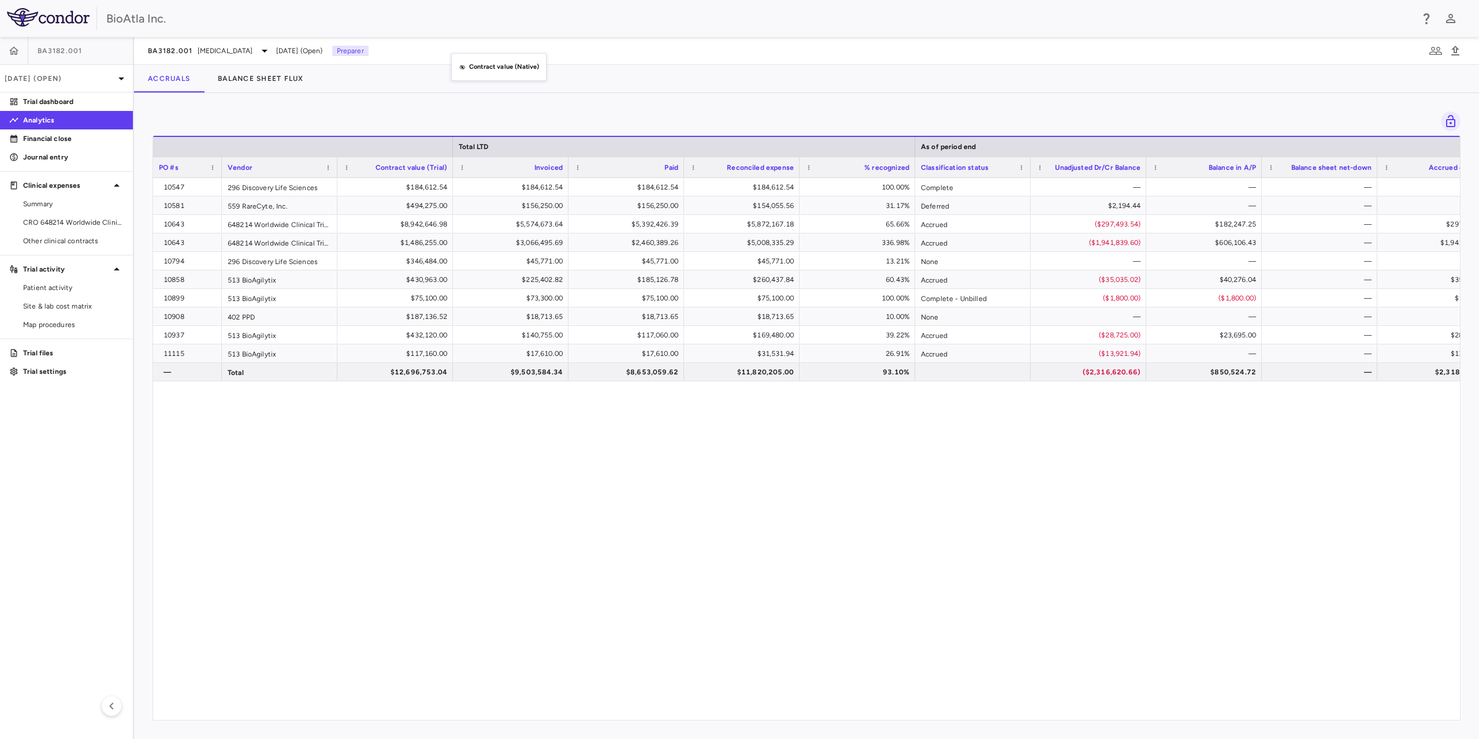
drag, startPoint x: 446, startPoint y: 73, endPoint x: 461, endPoint y: 53, distance: 25.2
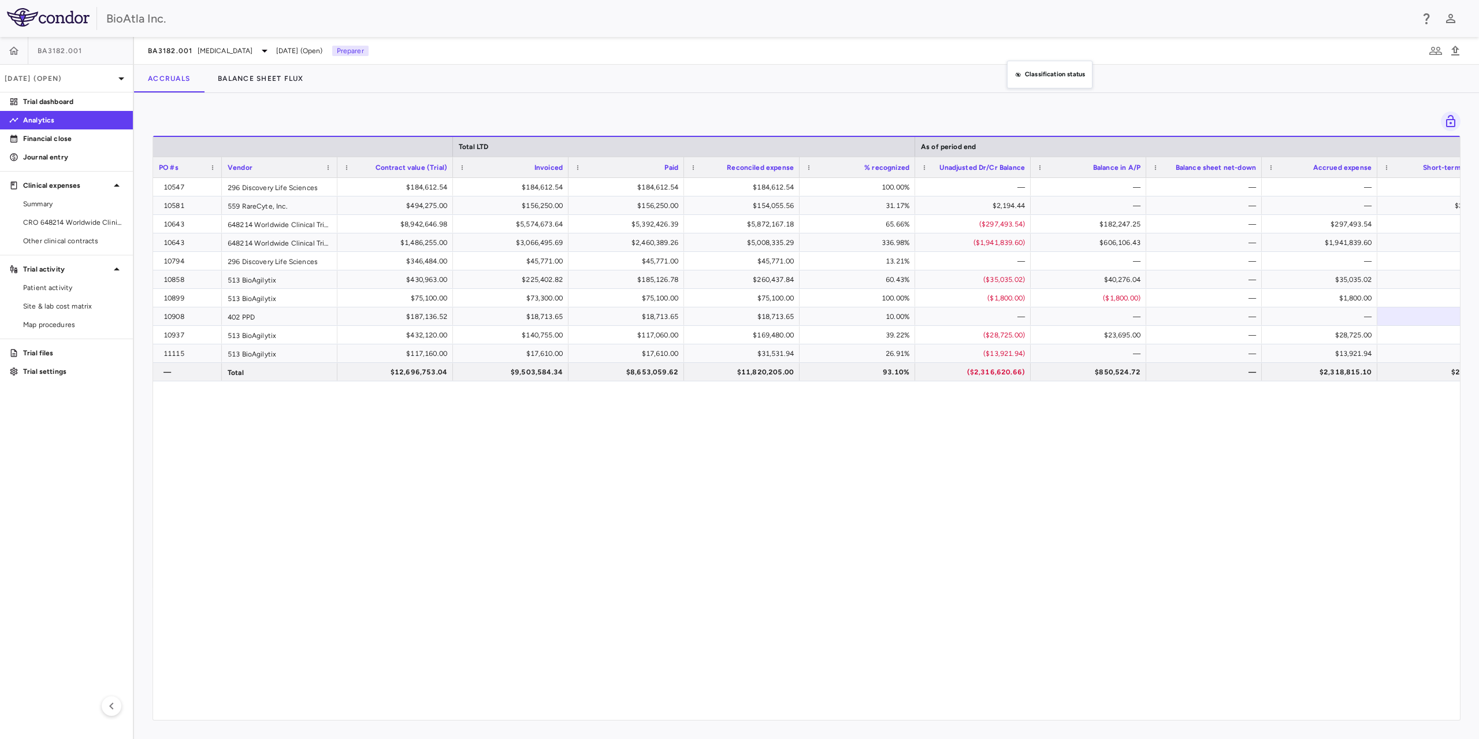
drag, startPoint x: 981, startPoint y: 167, endPoint x: 1014, endPoint y: 62, distance: 109.6
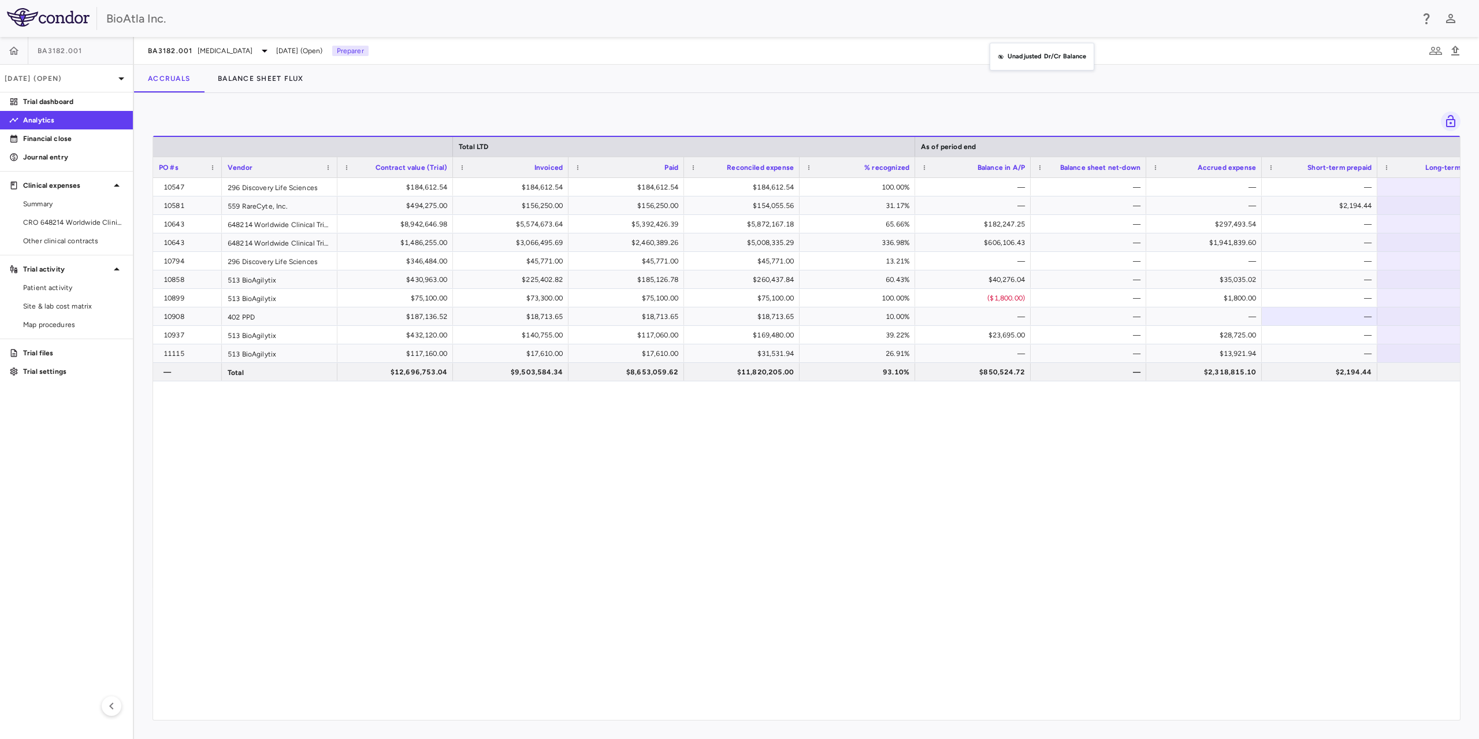
drag, startPoint x: 993, startPoint y: 167, endPoint x: 995, endPoint y: 55, distance: 112.1
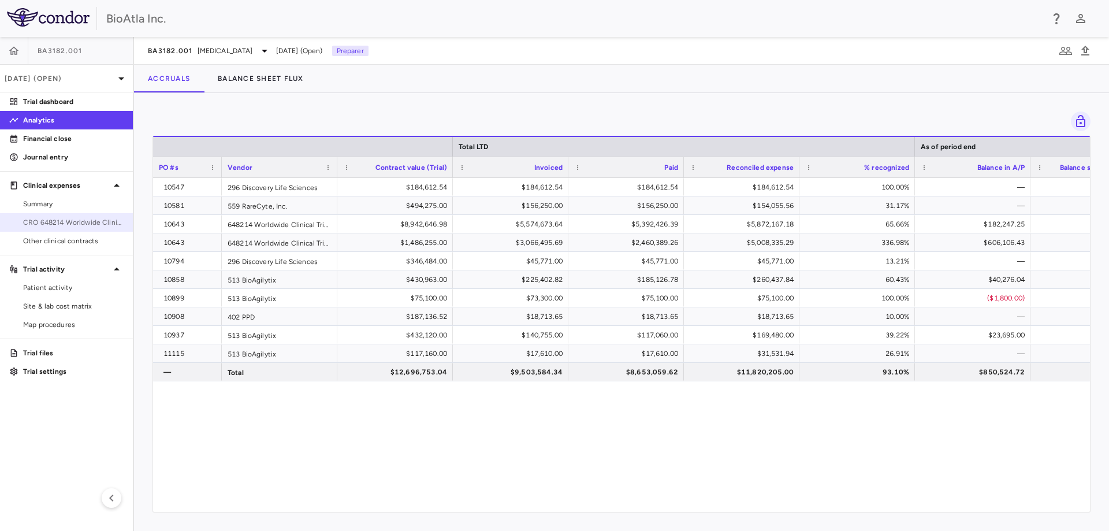
click at [67, 218] on span "CRO 648214 Worldwide Clinical Trials Holdings, Inc." at bounding box center [73, 222] width 101 height 10
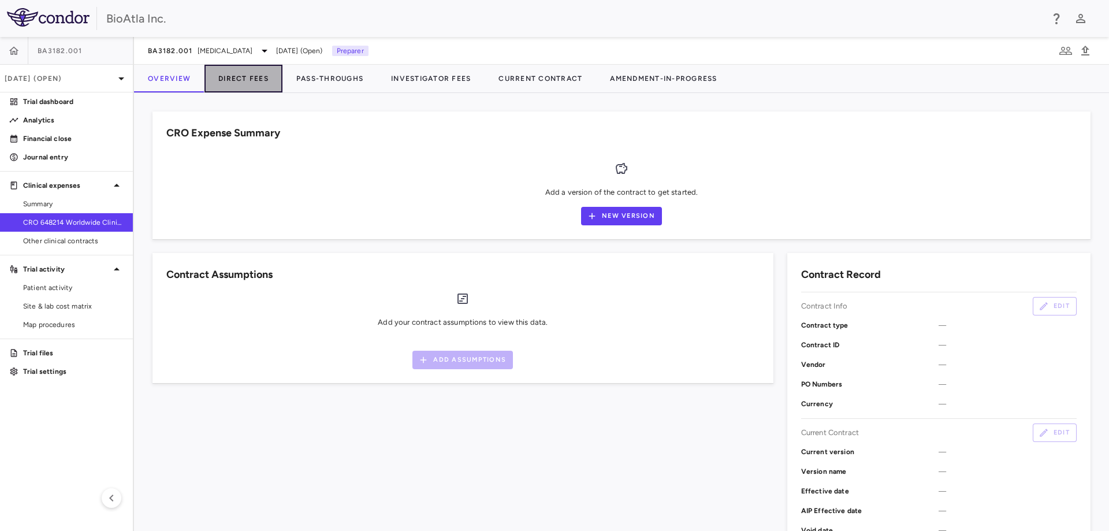
click at [237, 78] on button "Direct Fees" at bounding box center [243, 79] width 78 height 28
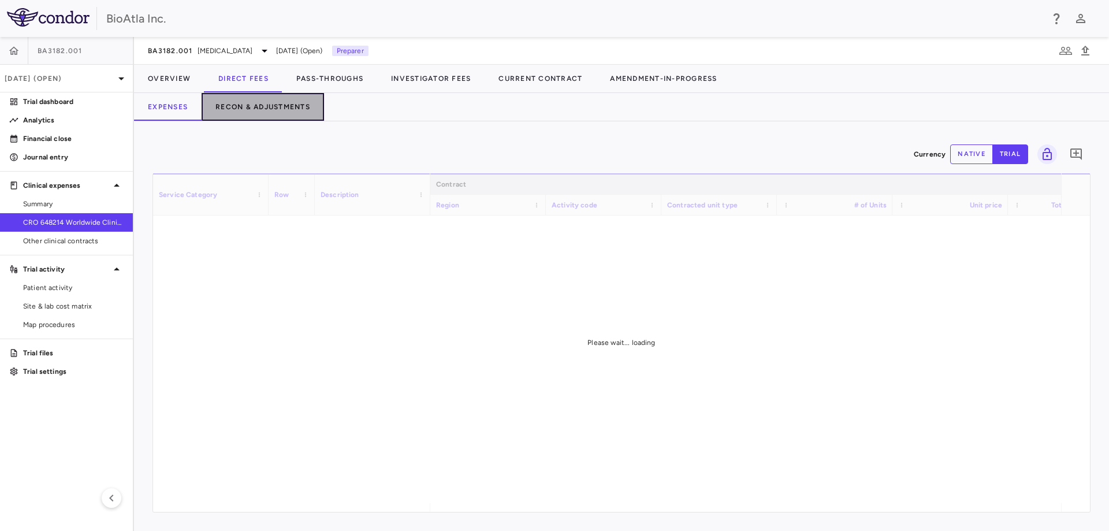
click at [259, 103] on button "Recon & Adjustments" at bounding box center [263, 107] width 122 height 28
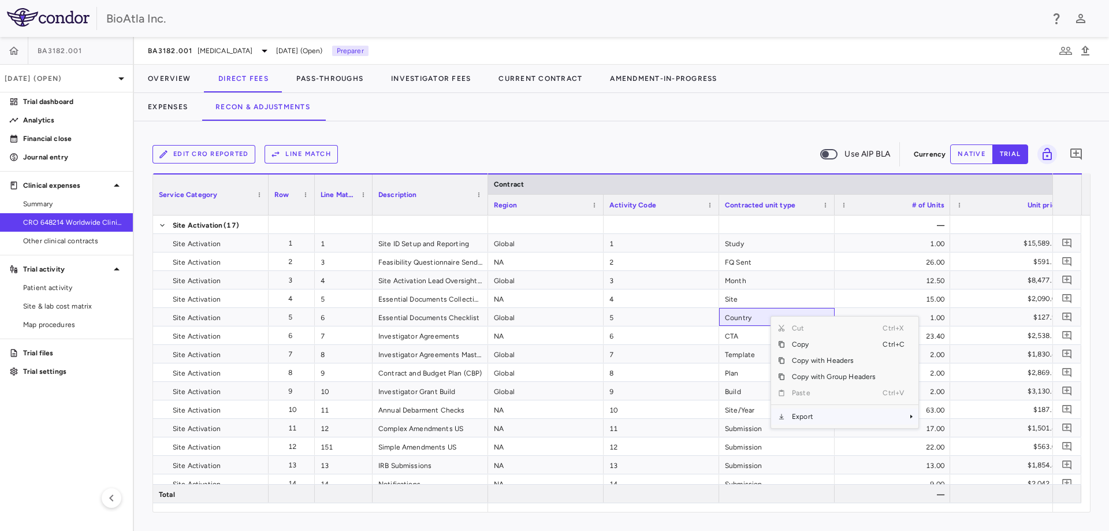
click at [904, 414] on span "Context Menu" at bounding box center [895, 416] width 25 height 16
click at [949, 438] on span "Excel Export" at bounding box center [957, 437] width 54 height 16
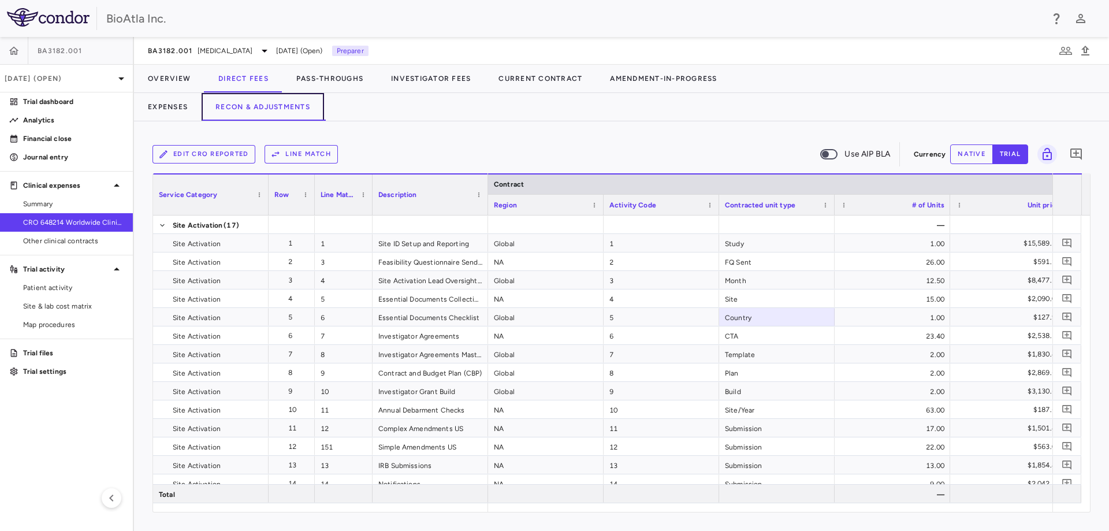
drag, startPoint x: 261, startPoint y: 106, endPoint x: 414, endPoint y: 210, distance: 184.9
click at [261, 106] on button "Recon & Adjustments" at bounding box center [263, 107] width 122 height 28
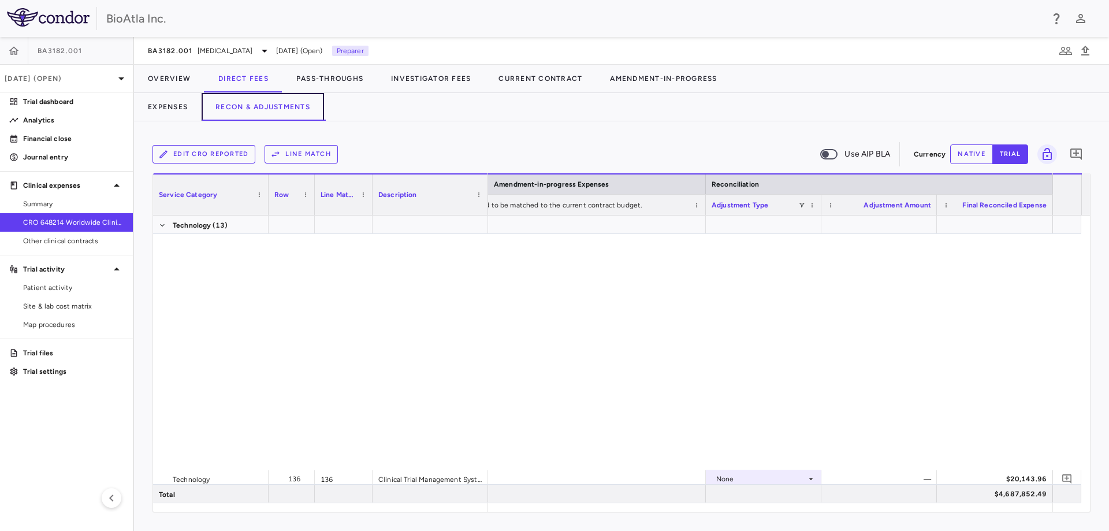
scroll to position [3151, 0]
